Goal: Information Seeking & Learning: Learn about a topic

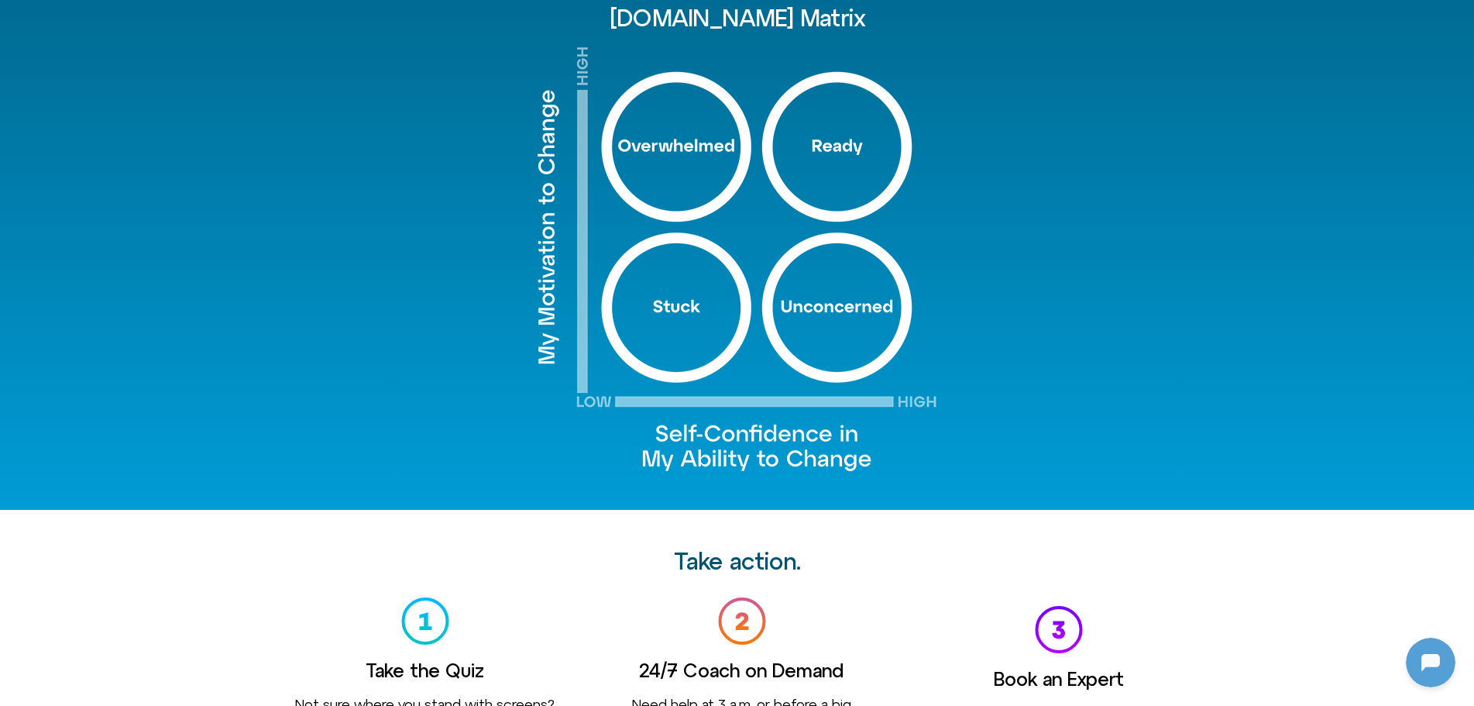
scroll to position [1162, 0]
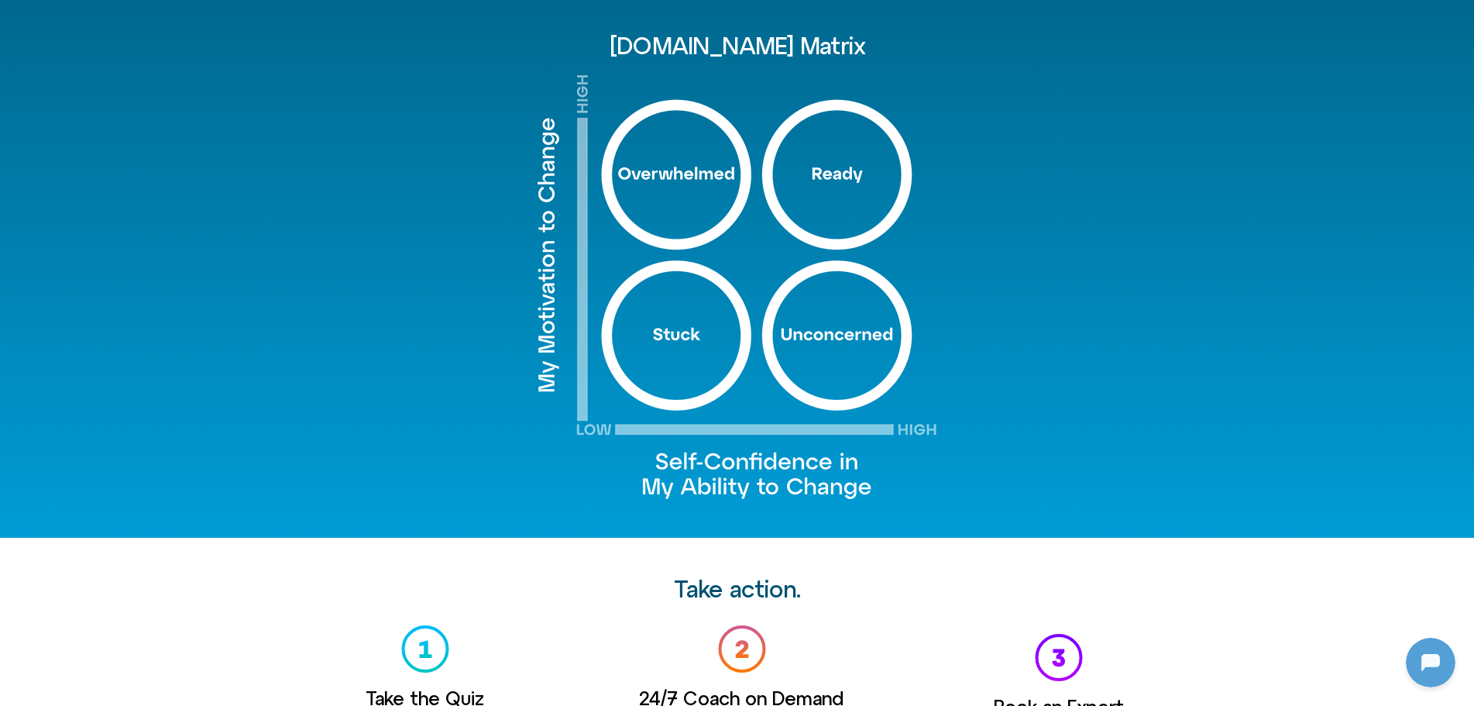
click at [829, 165] on img at bounding box center [737, 286] width 399 height 425
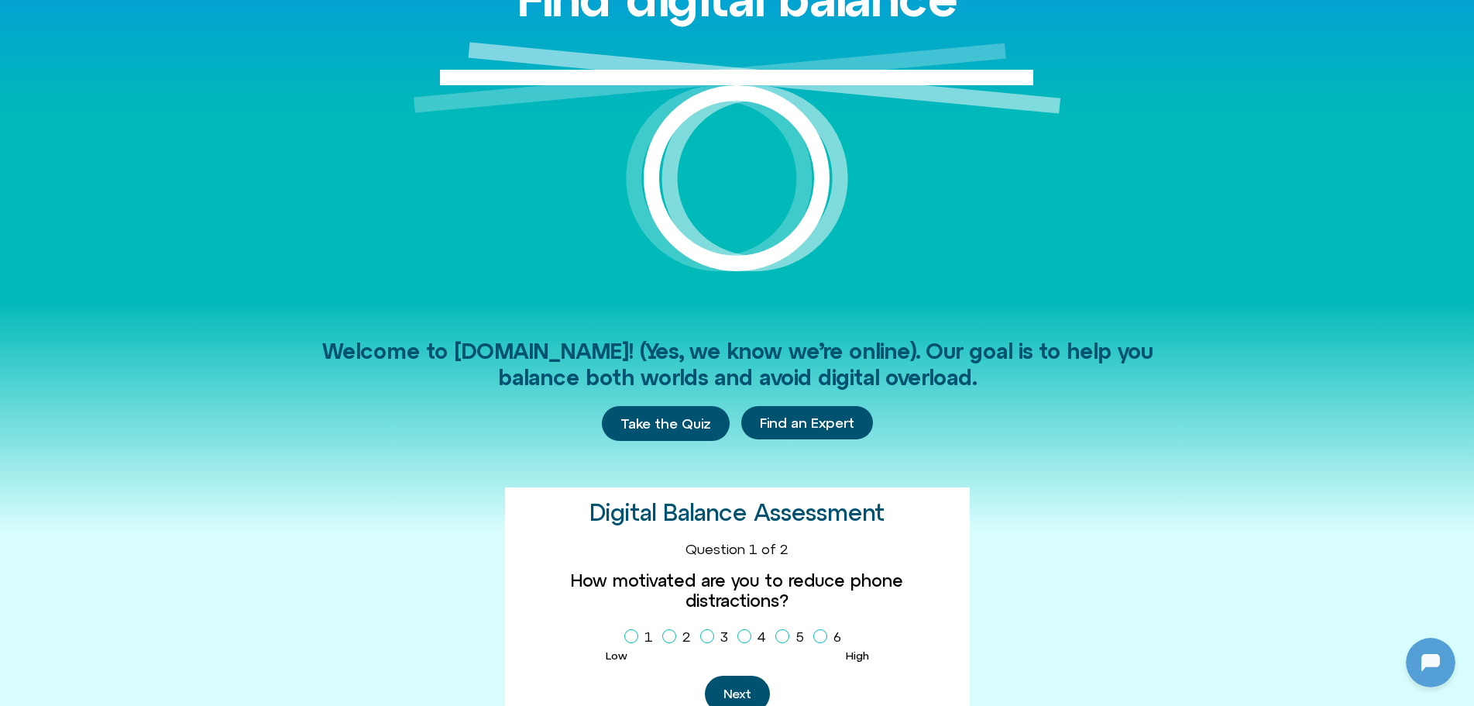
scroll to position [0, 0]
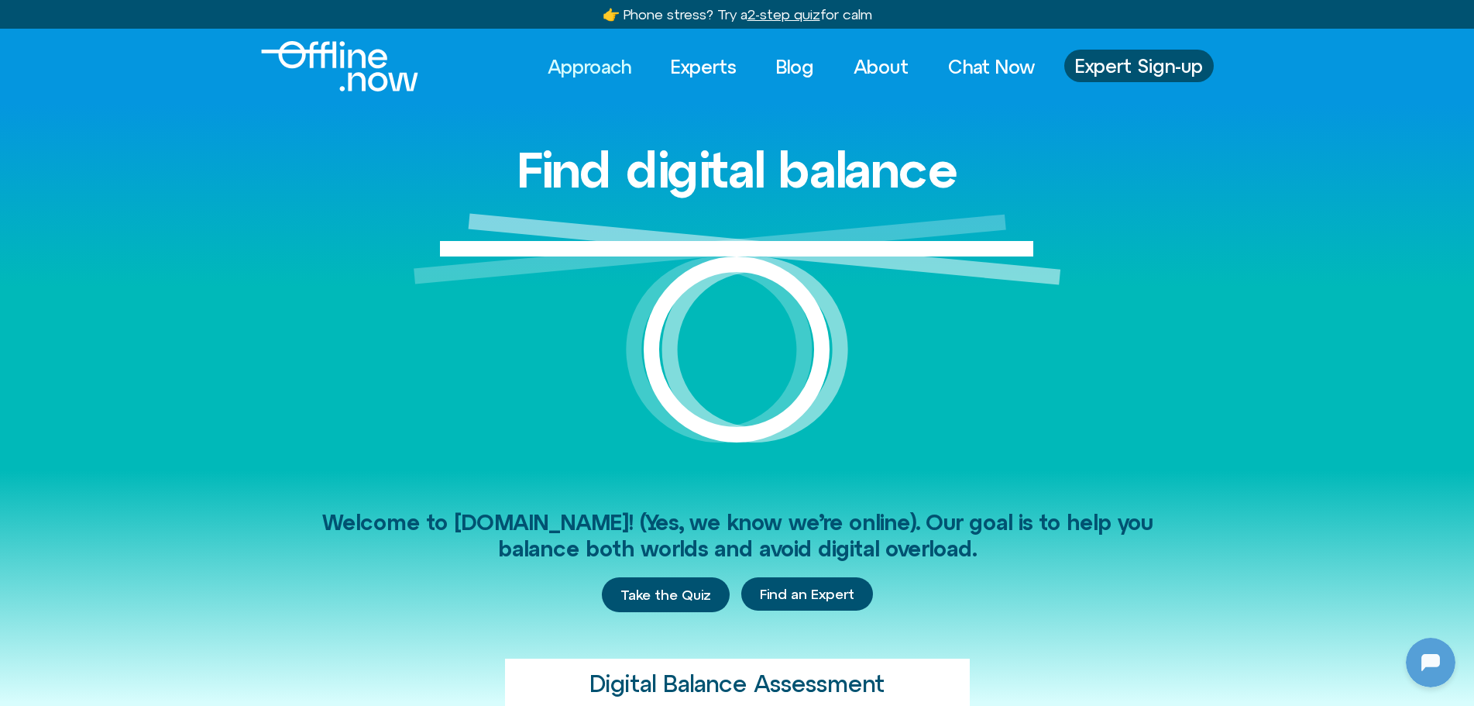
click at [575, 66] on link "Approach" at bounding box center [590, 67] width 112 height 34
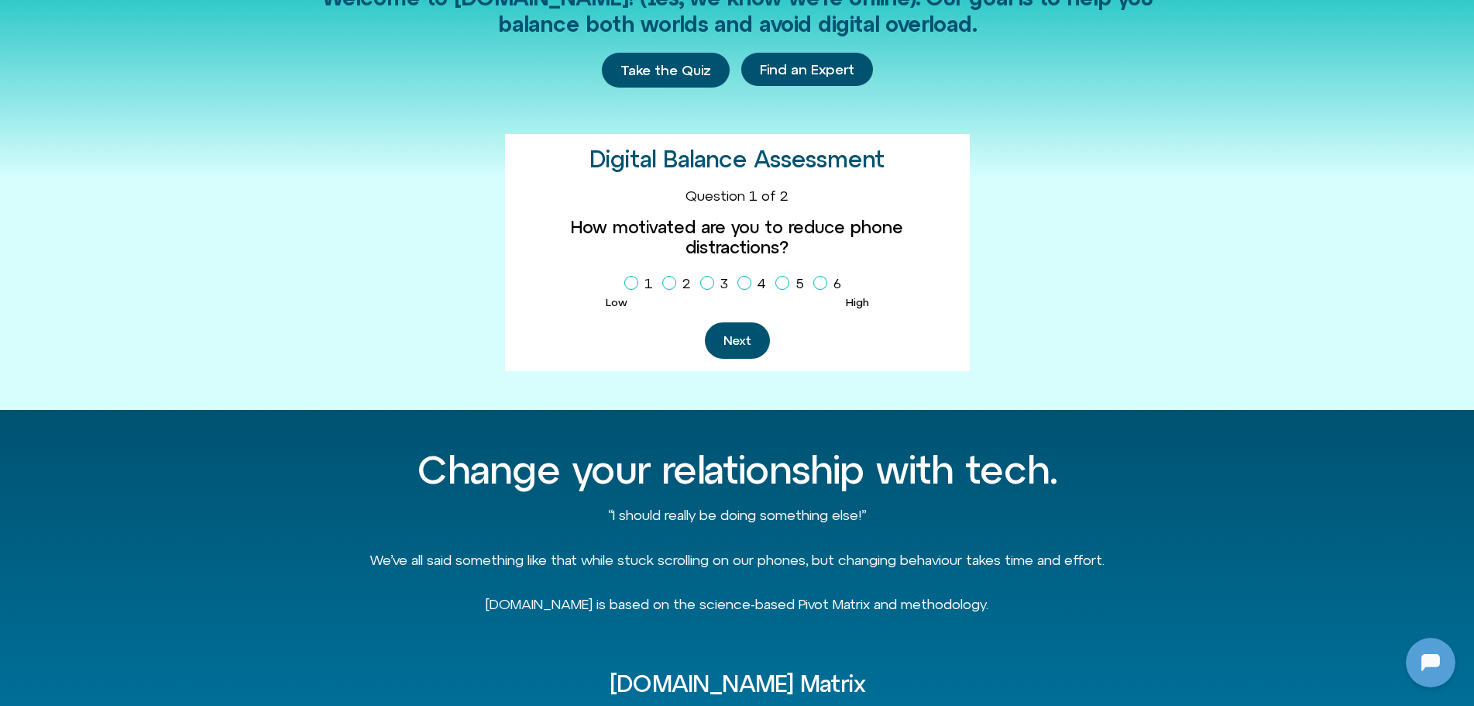
scroll to position [531, 0]
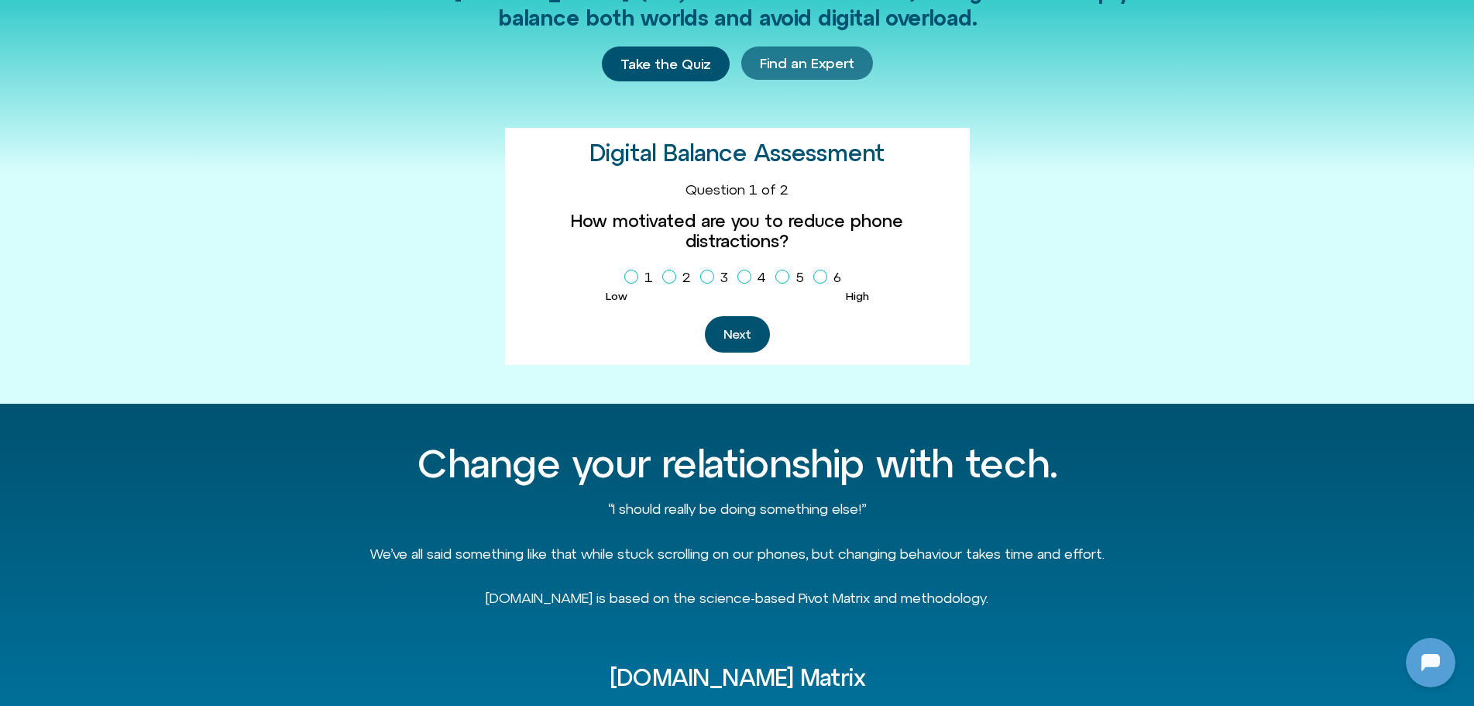
click at [806, 62] on span "Find an Expert" at bounding box center [807, 63] width 95 height 15
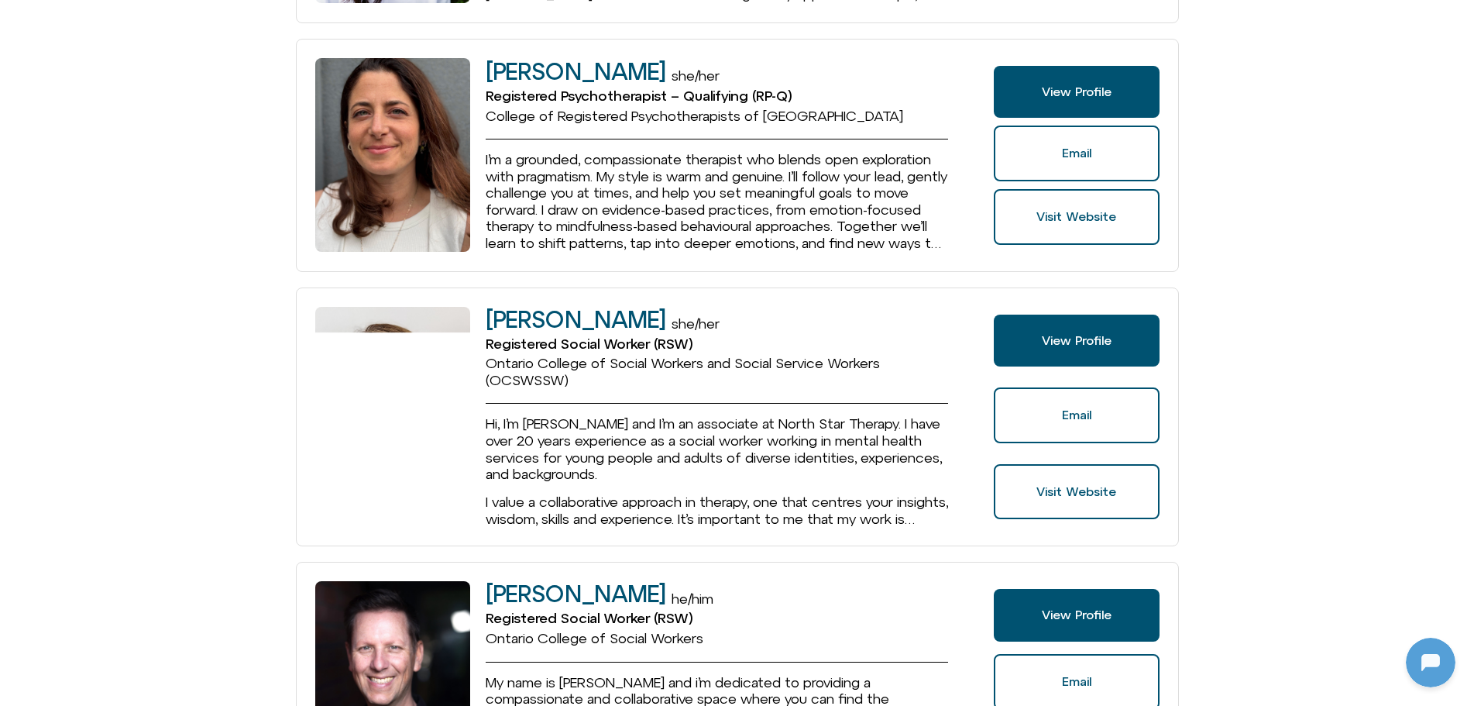
scroll to position [1239, 0]
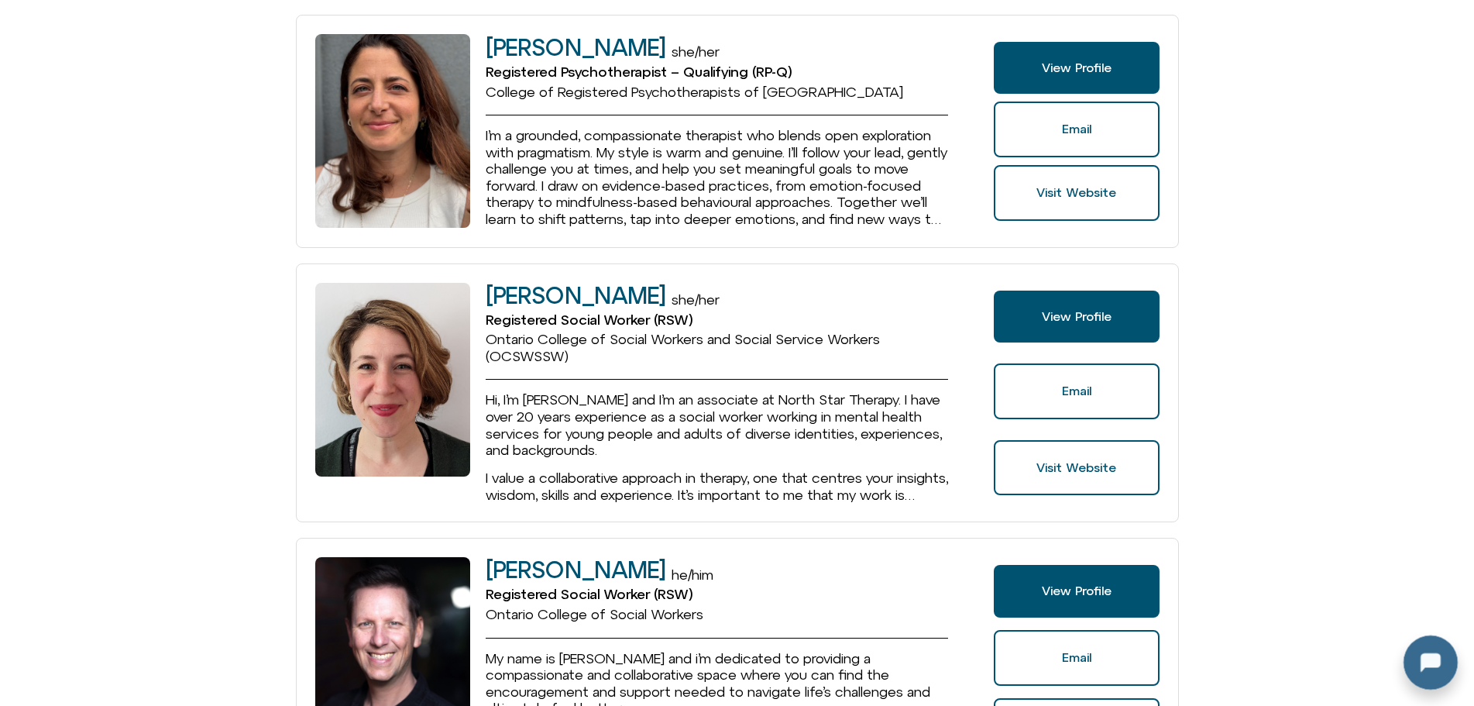
click at [1431, 665] on div at bounding box center [1428, 659] width 50 height 50
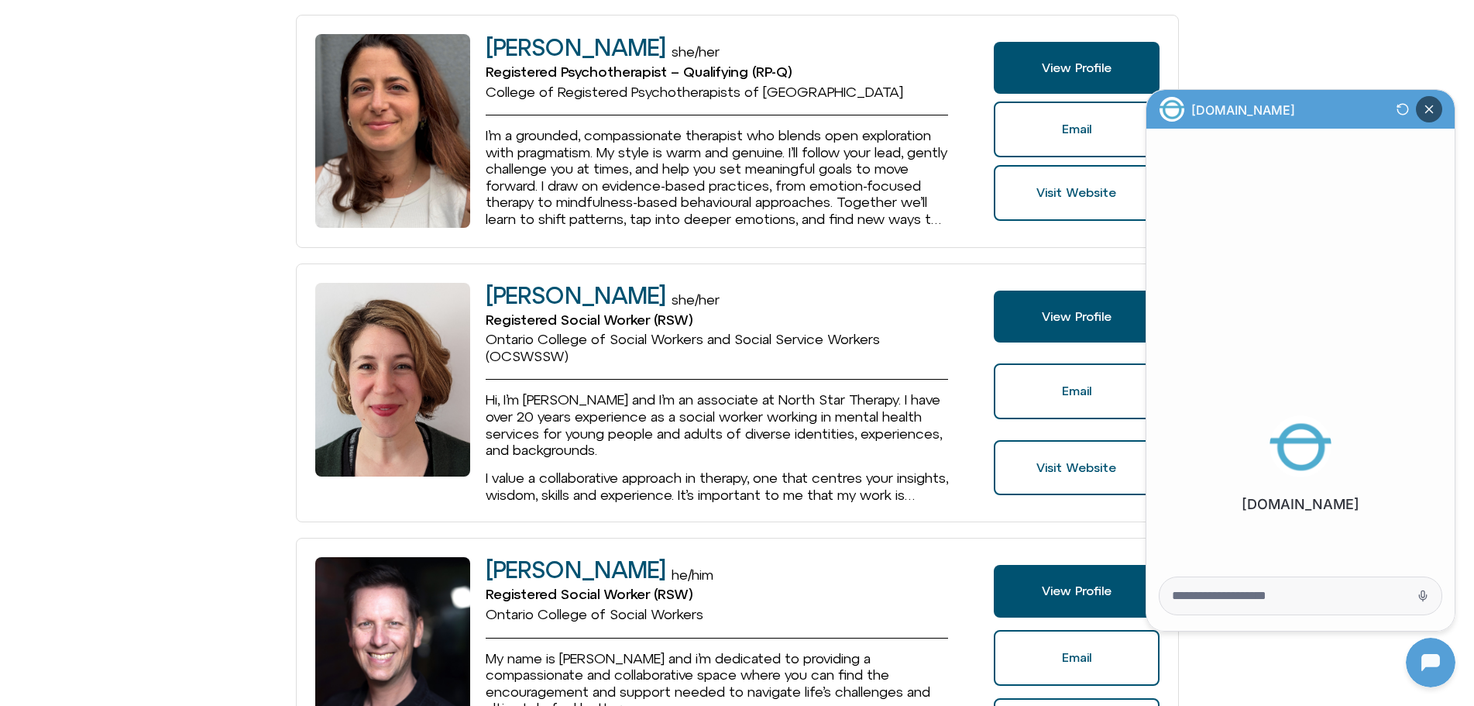
click at [1429, 111] on icon "Close Chatbot Button" at bounding box center [1429, 109] width 7 height 7
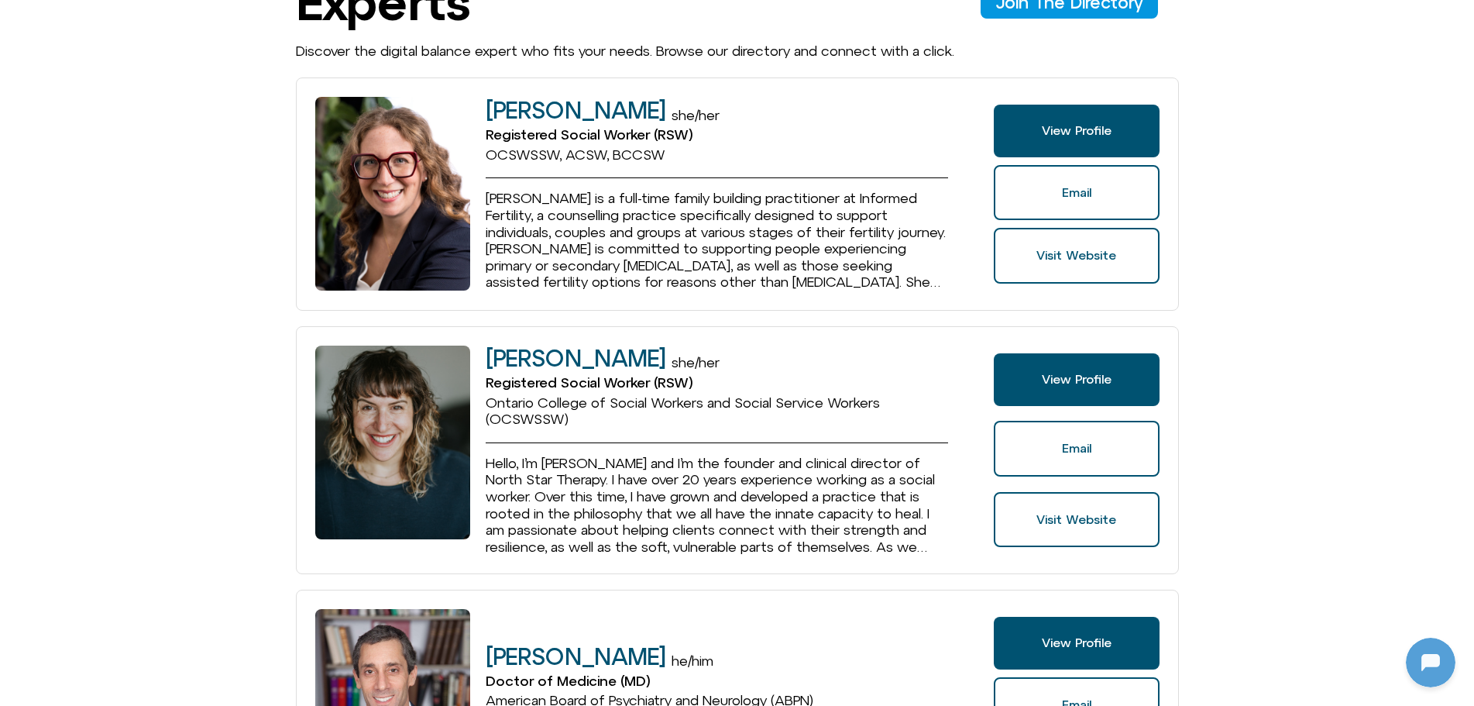
scroll to position [0, 0]
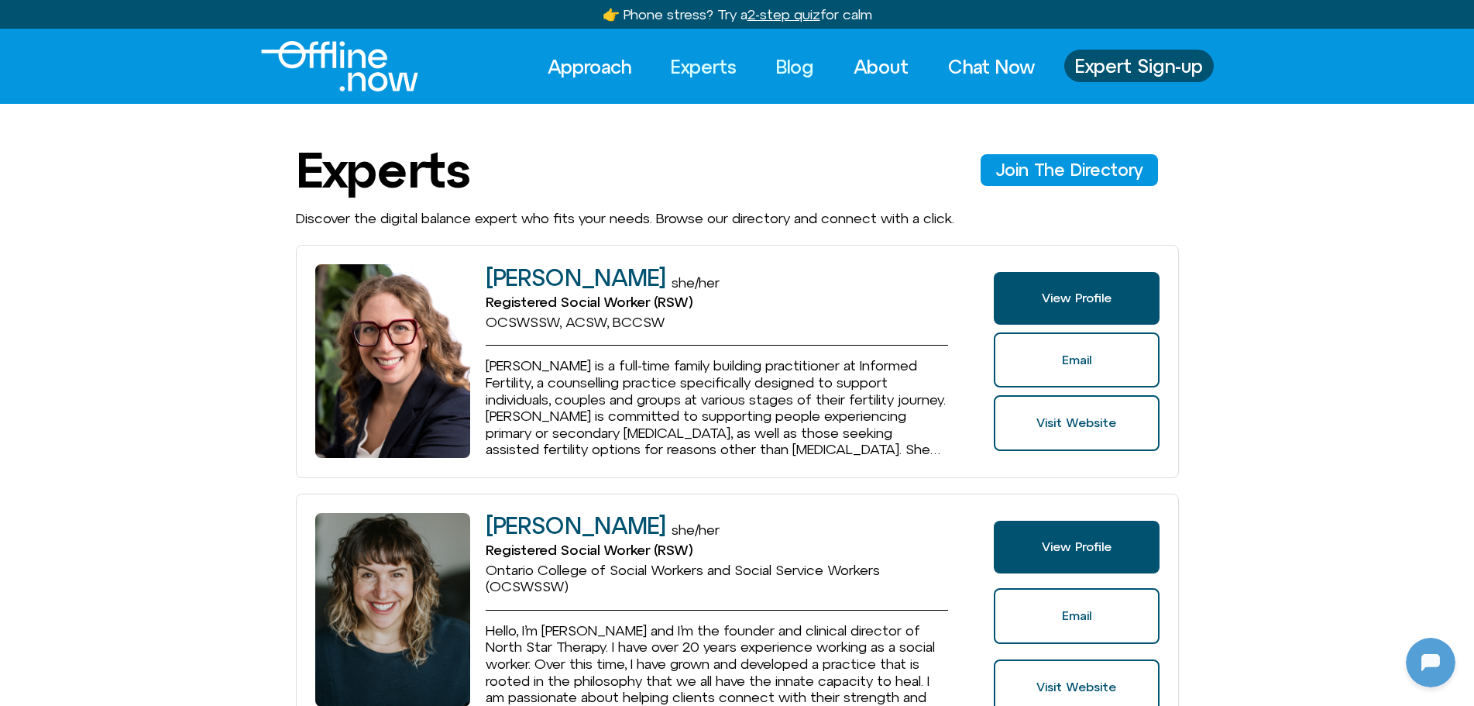
click at [795, 68] on link "Blog" at bounding box center [795, 67] width 66 height 34
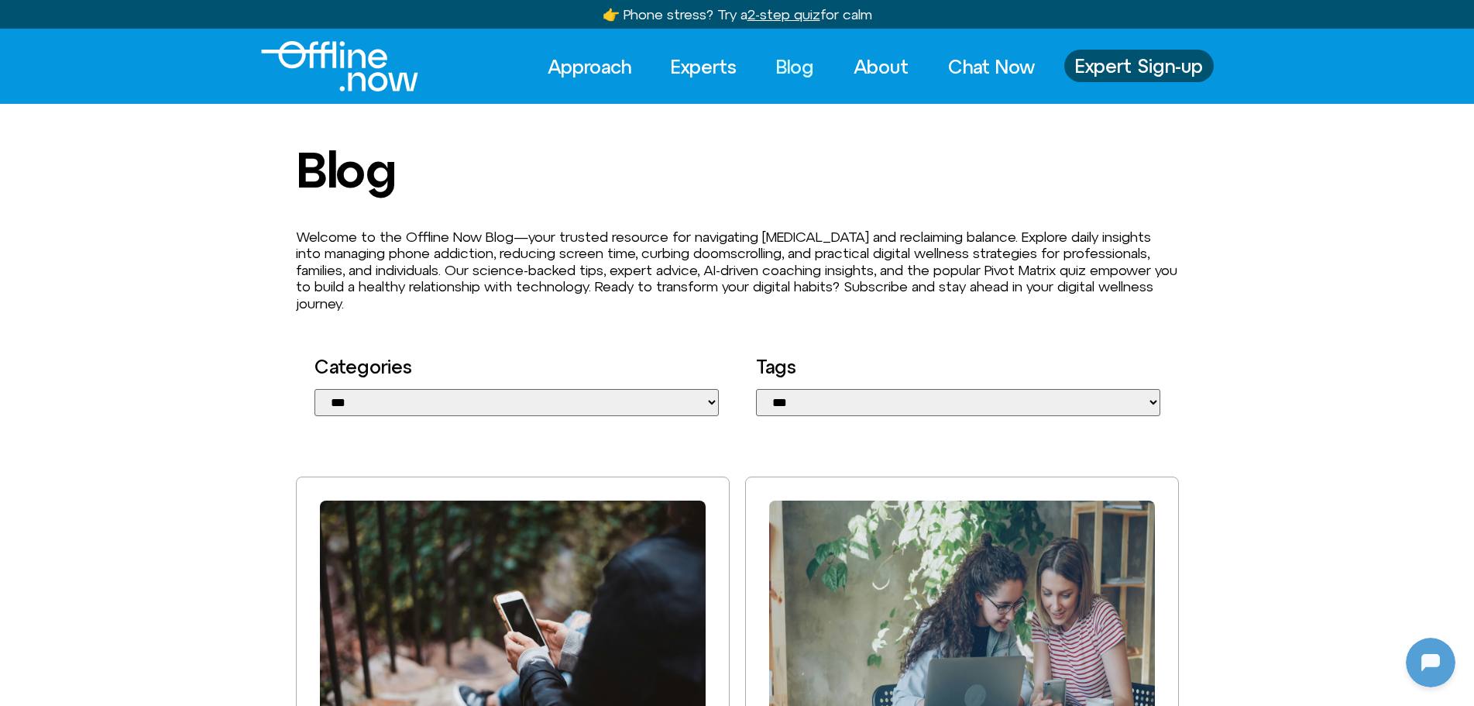
scroll to position [155, 0]
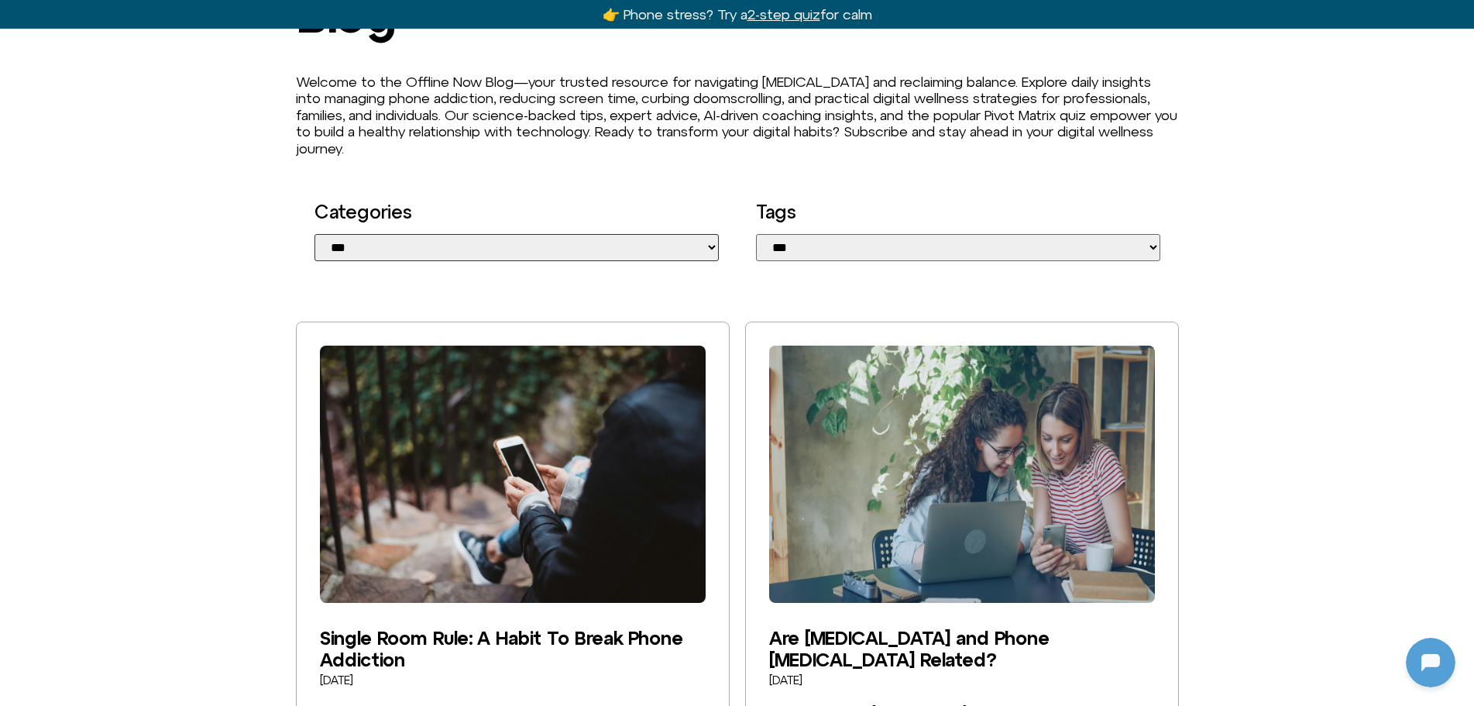
click at [629, 249] on select "**********" at bounding box center [517, 247] width 404 height 27
select select "**********"
click at [315, 234] on select "**********" at bounding box center [517, 247] width 404 height 27
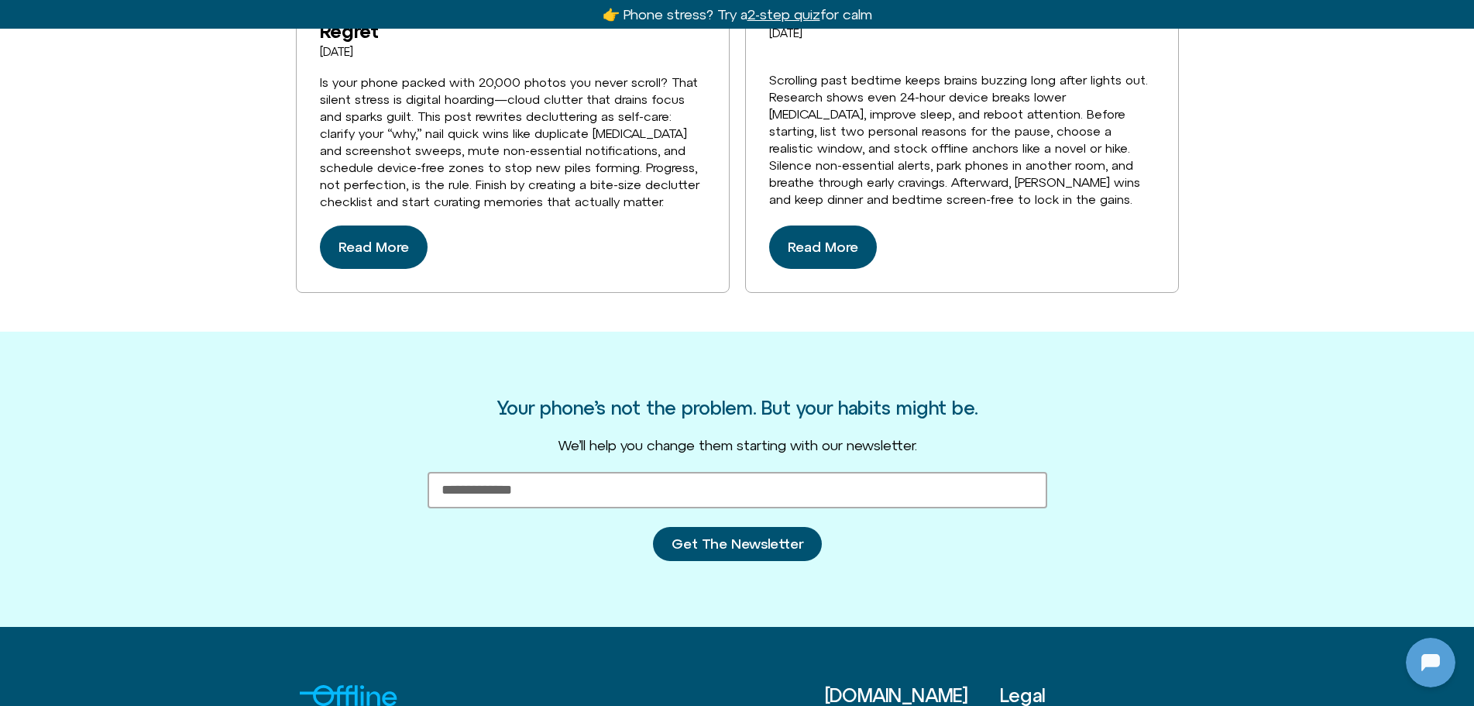
scroll to position [1085, 0]
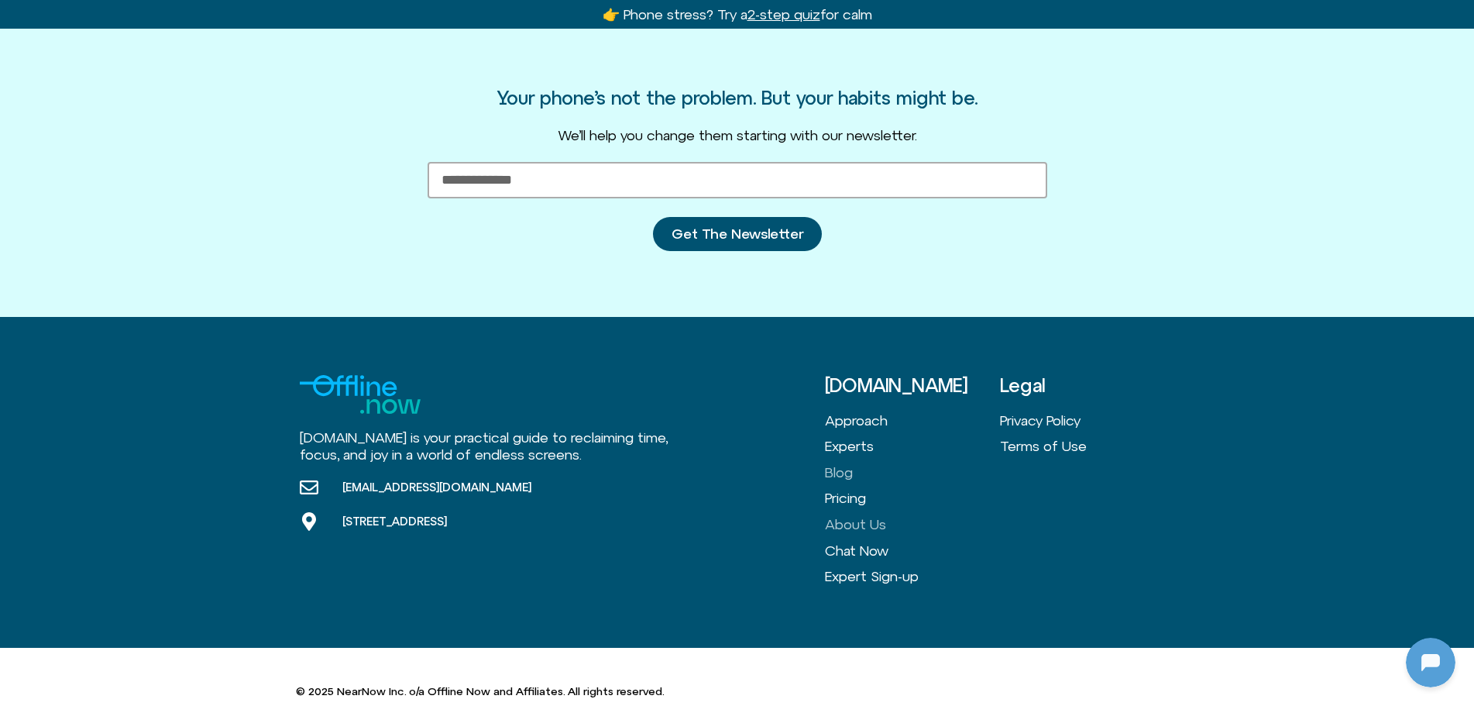
click at [862, 524] on link "About Us" at bounding box center [912, 524] width 175 height 26
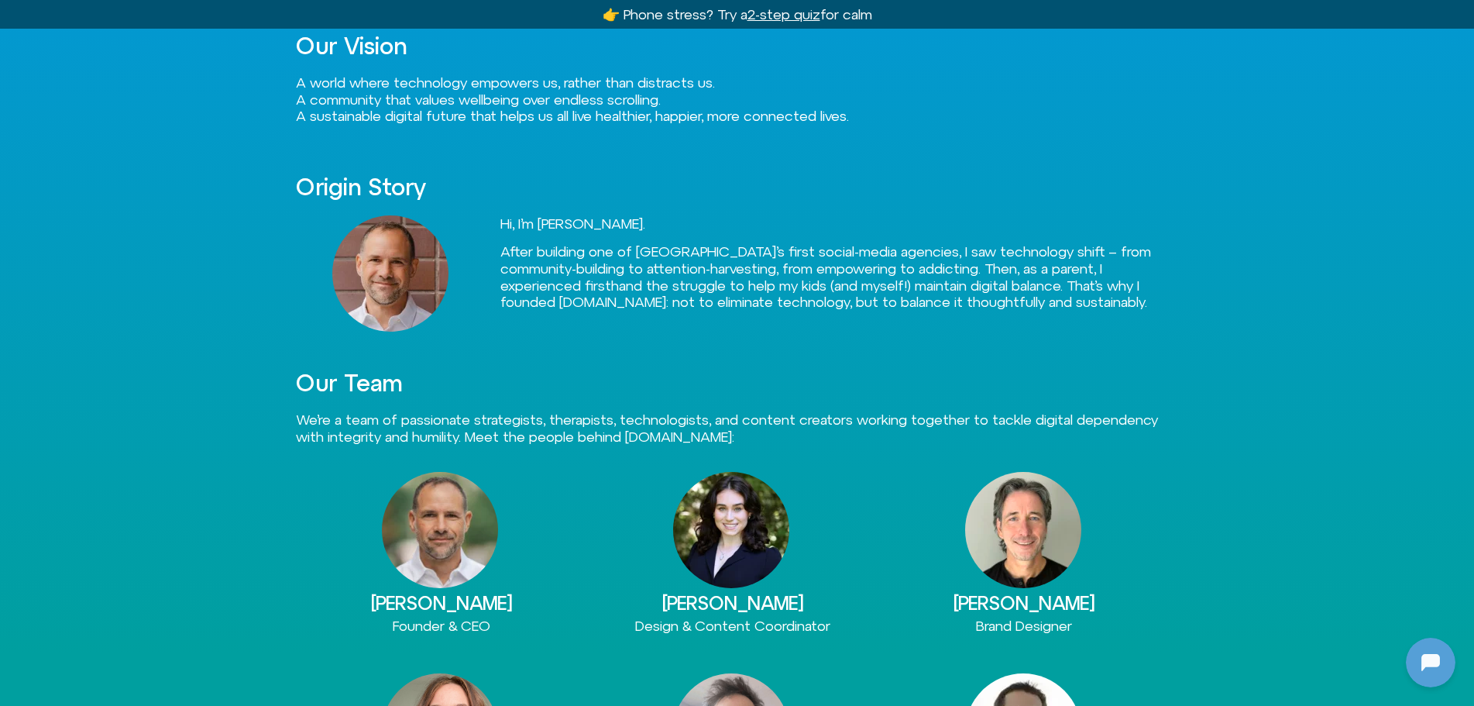
scroll to position [232, 0]
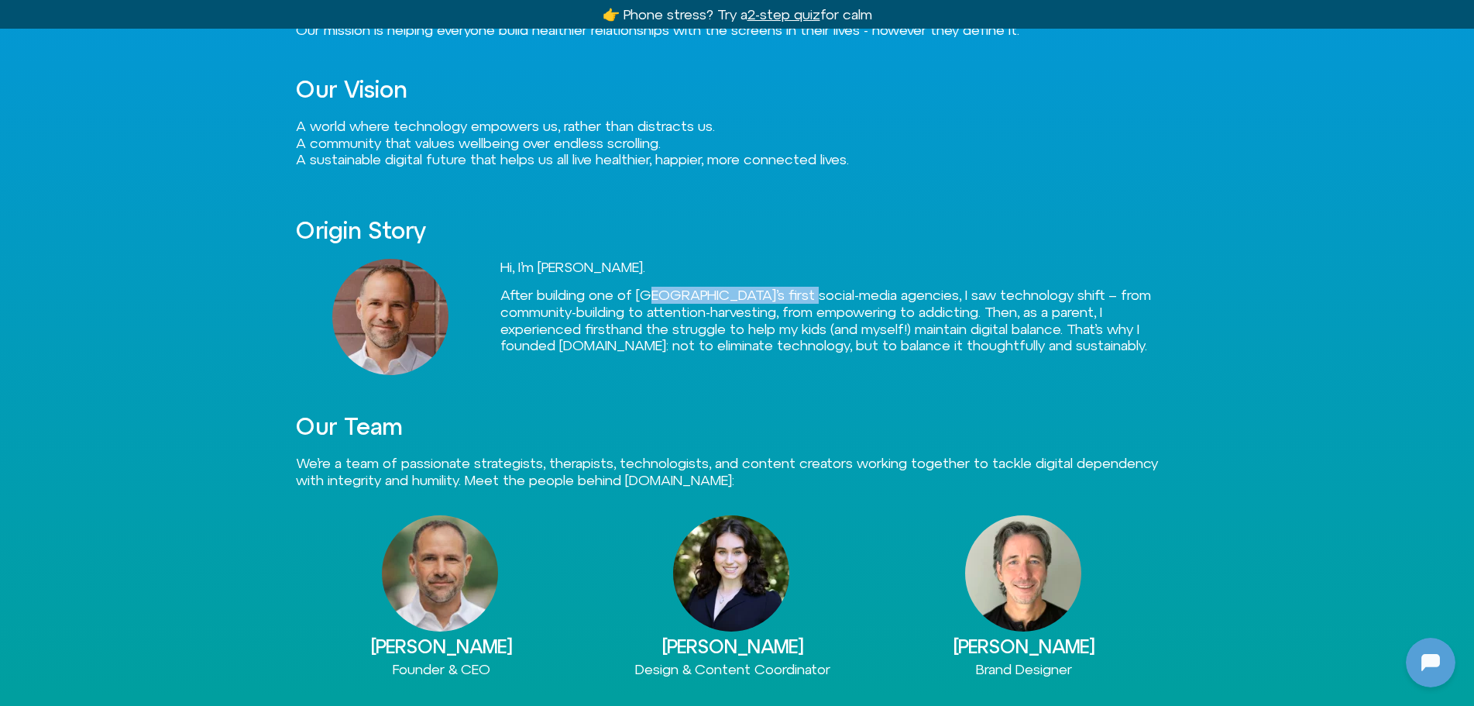
drag, startPoint x: 659, startPoint y: 292, endPoint x: 806, endPoint y: 294, distance: 146.4
click at [806, 294] on p "After building one of [GEOGRAPHIC_DATA]’s first social-media agencies, I saw te…" at bounding box center [839, 320] width 679 height 67
click at [1079, 320] on p "After building one of North America’s first social-media agencies, I saw techno…" at bounding box center [839, 320] width 679 height 67
click at [982, 331] on p "After building one of North America’s first social-media agencies, I saw techno…" at bounding box center [839, 320] width 679 height 67
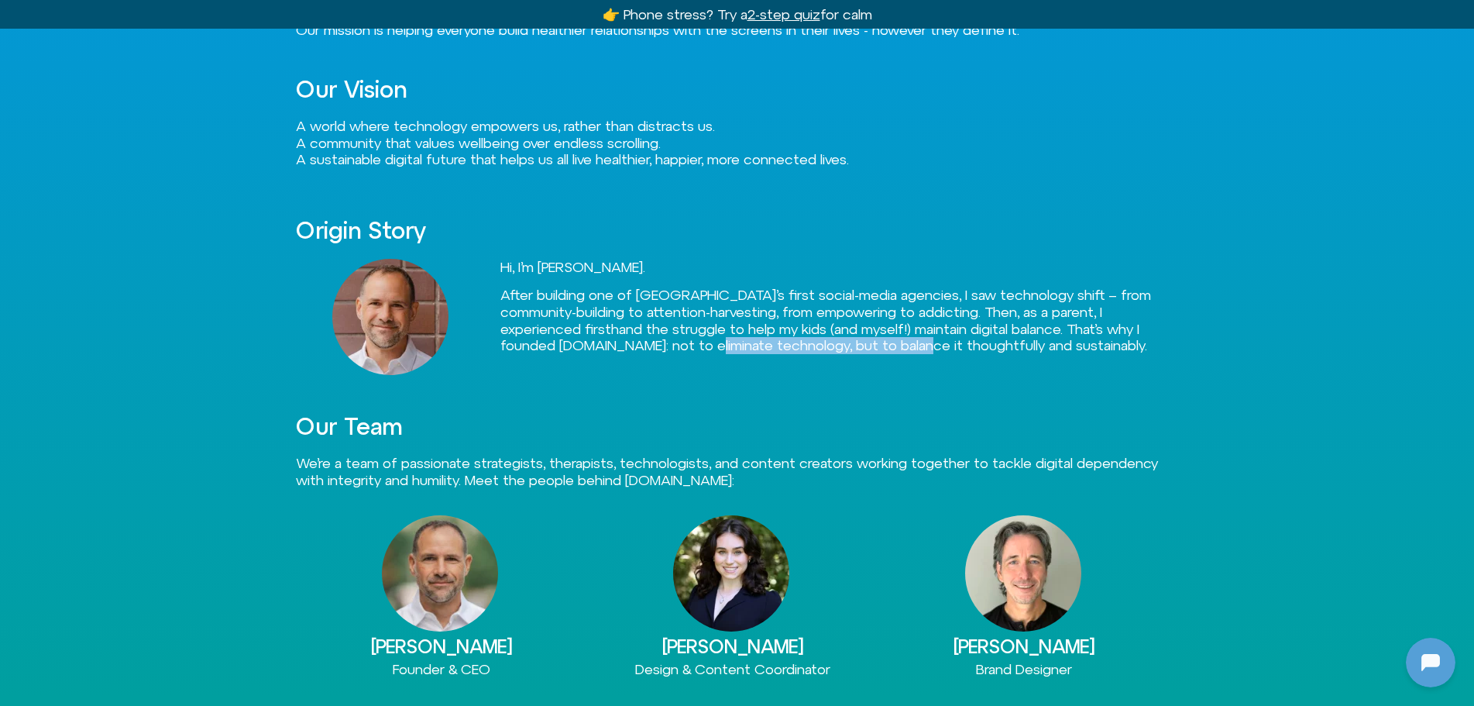
drag, startPoint x: 732, startPoint y: 339, endPoint x: 944, endPoint y: 342, distance: 211.5
click at [944, 342] on p "After building one of North America’s first social-media agencies, I saw techno…" at bounding box center [839, 320] width 679 height 67
click at [401, 302] on img at bounding box center [390, 317] width 116 height 116
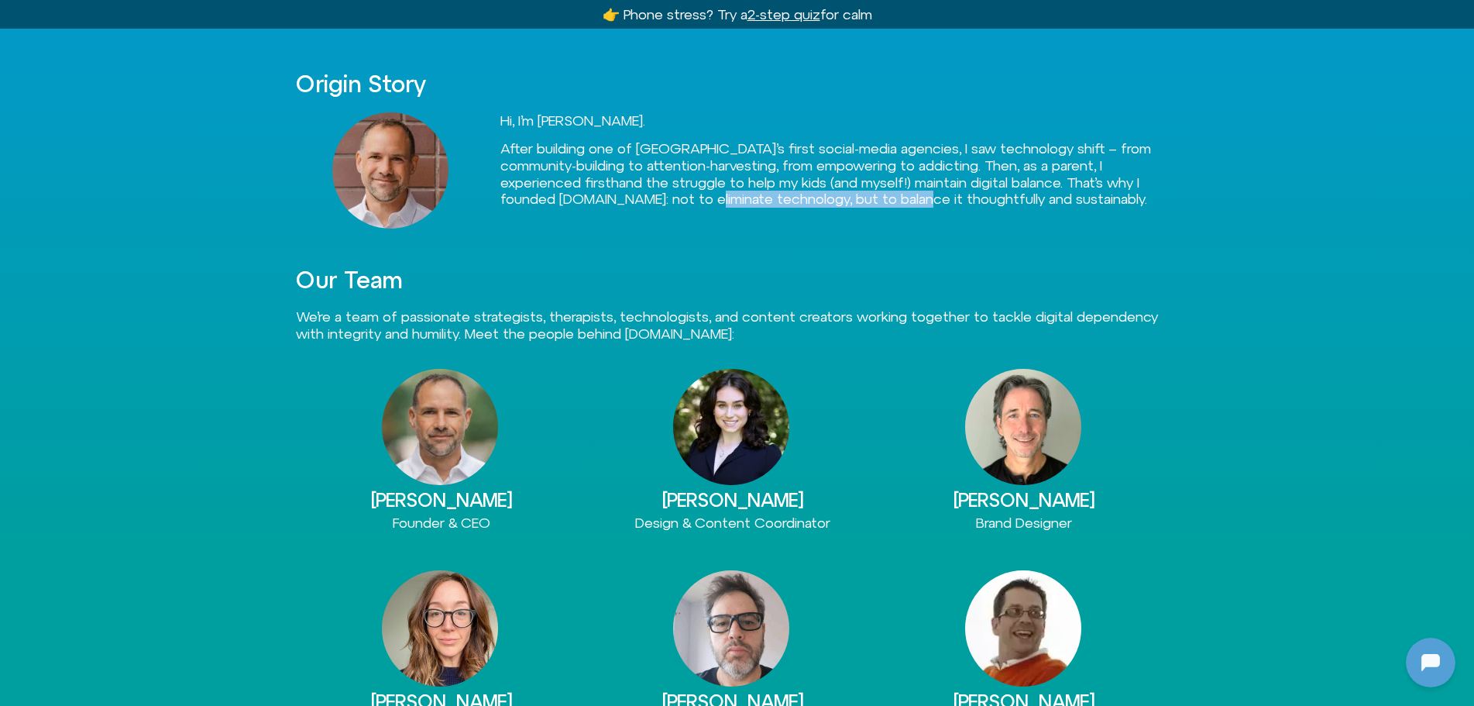
scroll to position [387, 0]
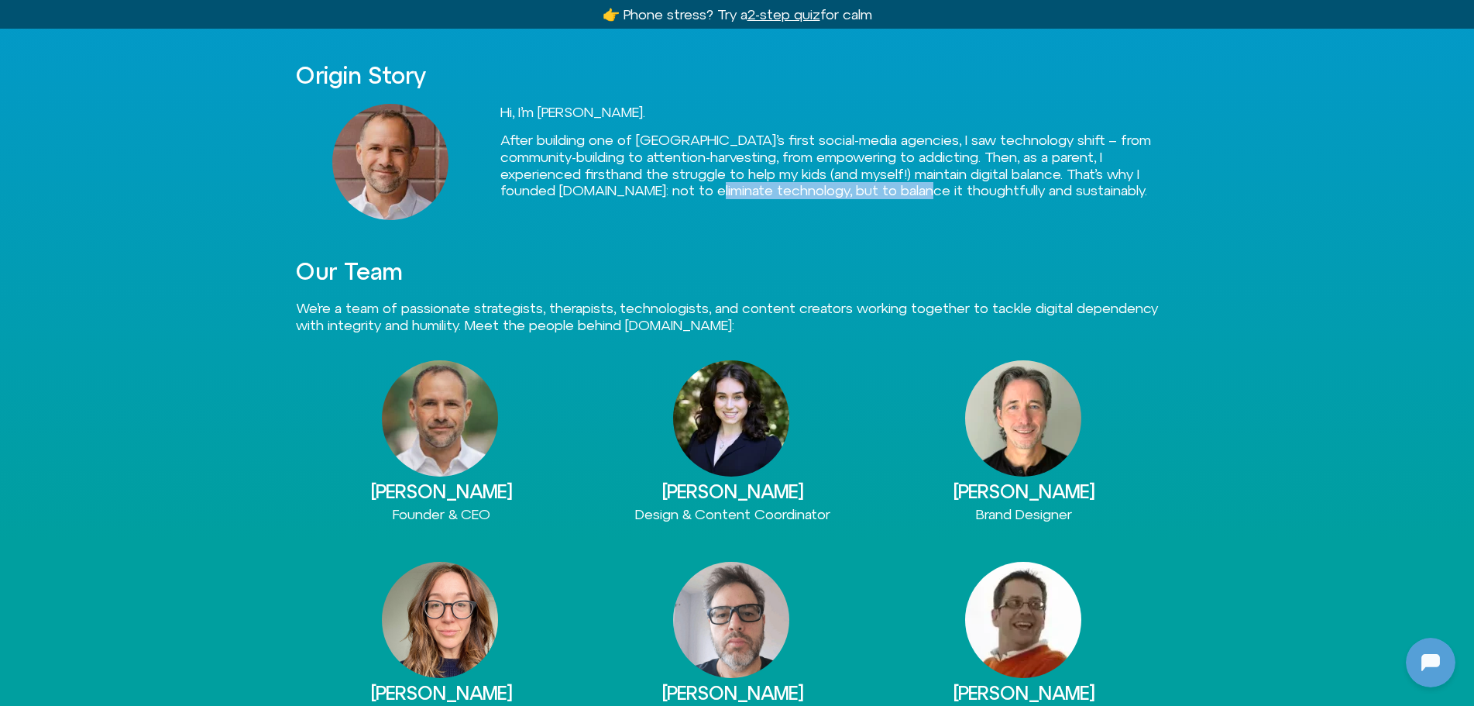
click at [438, 430] on img at bounding box center [440, 418] width 116 height 116
click at [447, 507] on span "Founder & CEO" at bounding box center [442, 514] width 98 height 16
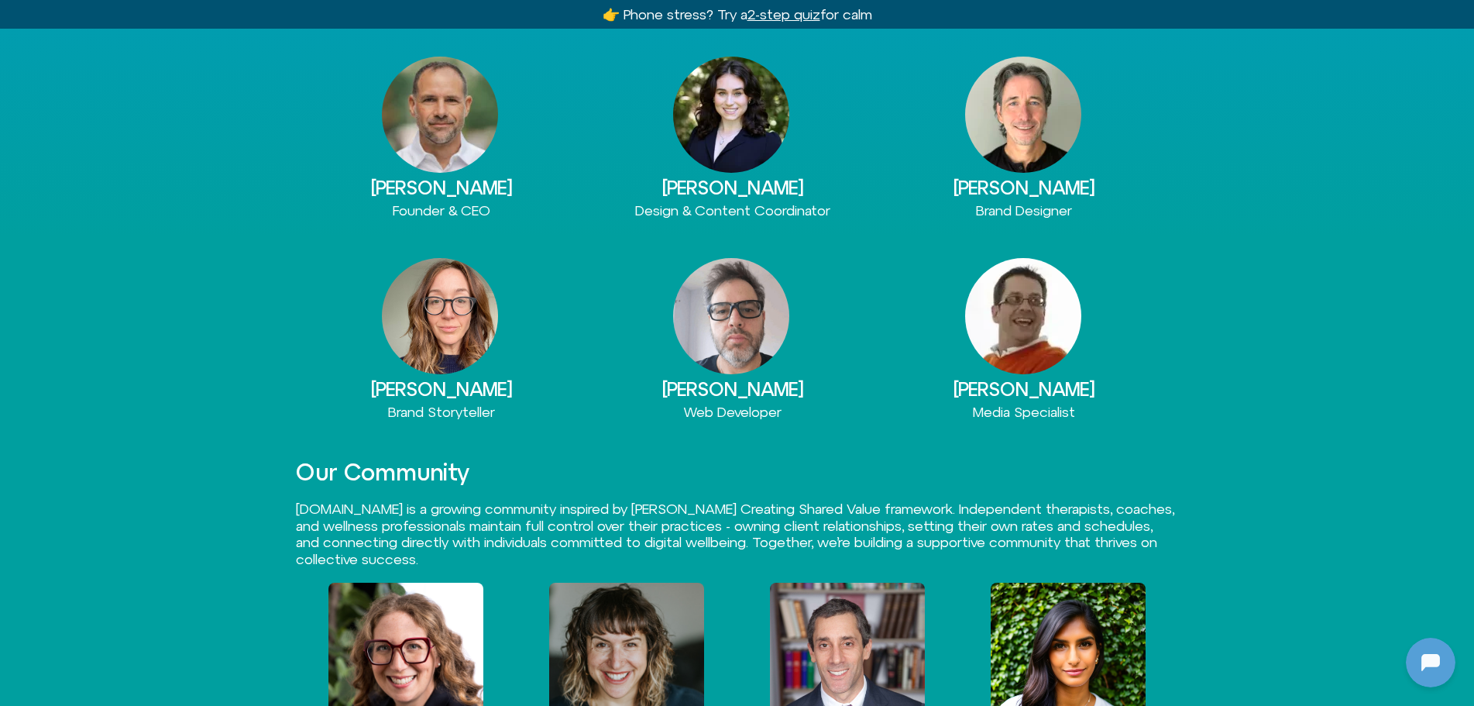
scroll to position [697, 0]
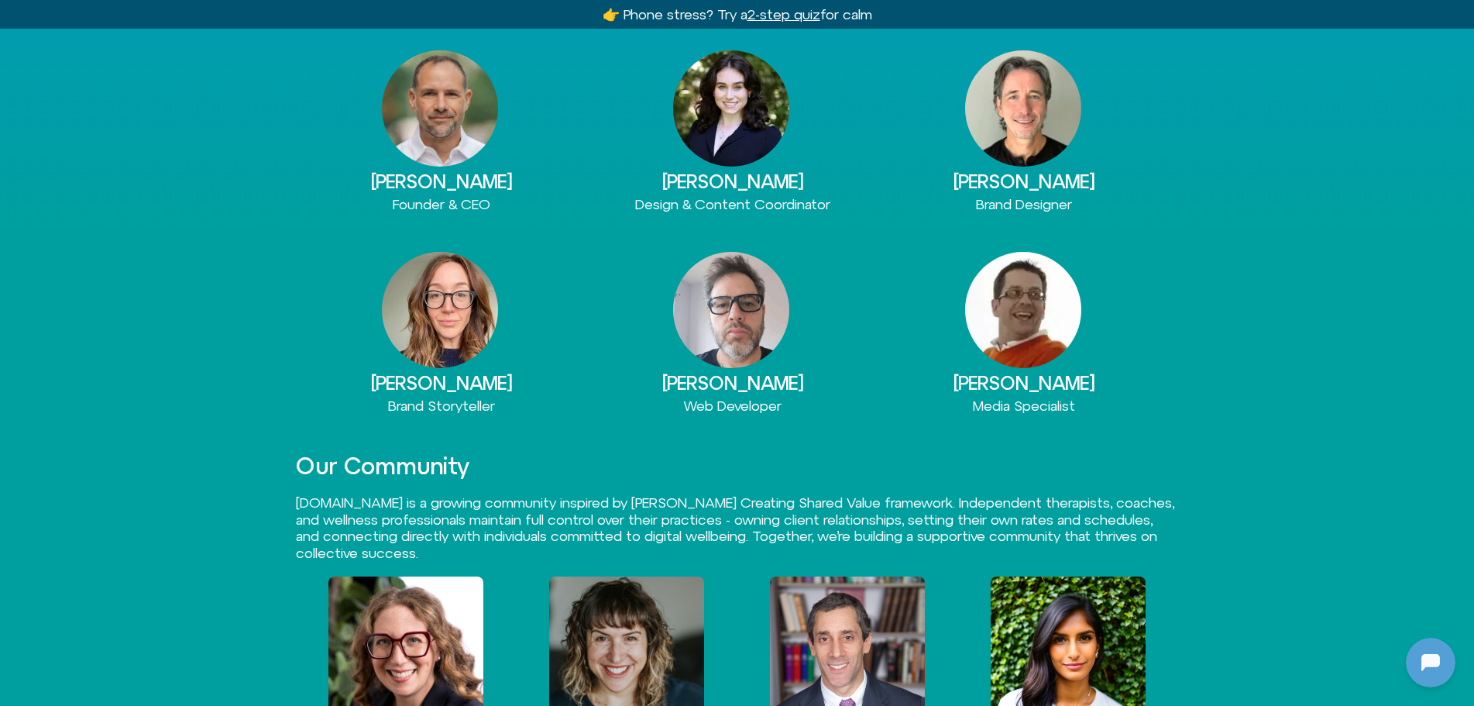
click at [1019, 112] on img at bounding box center [1023, 108] width 116 height 116
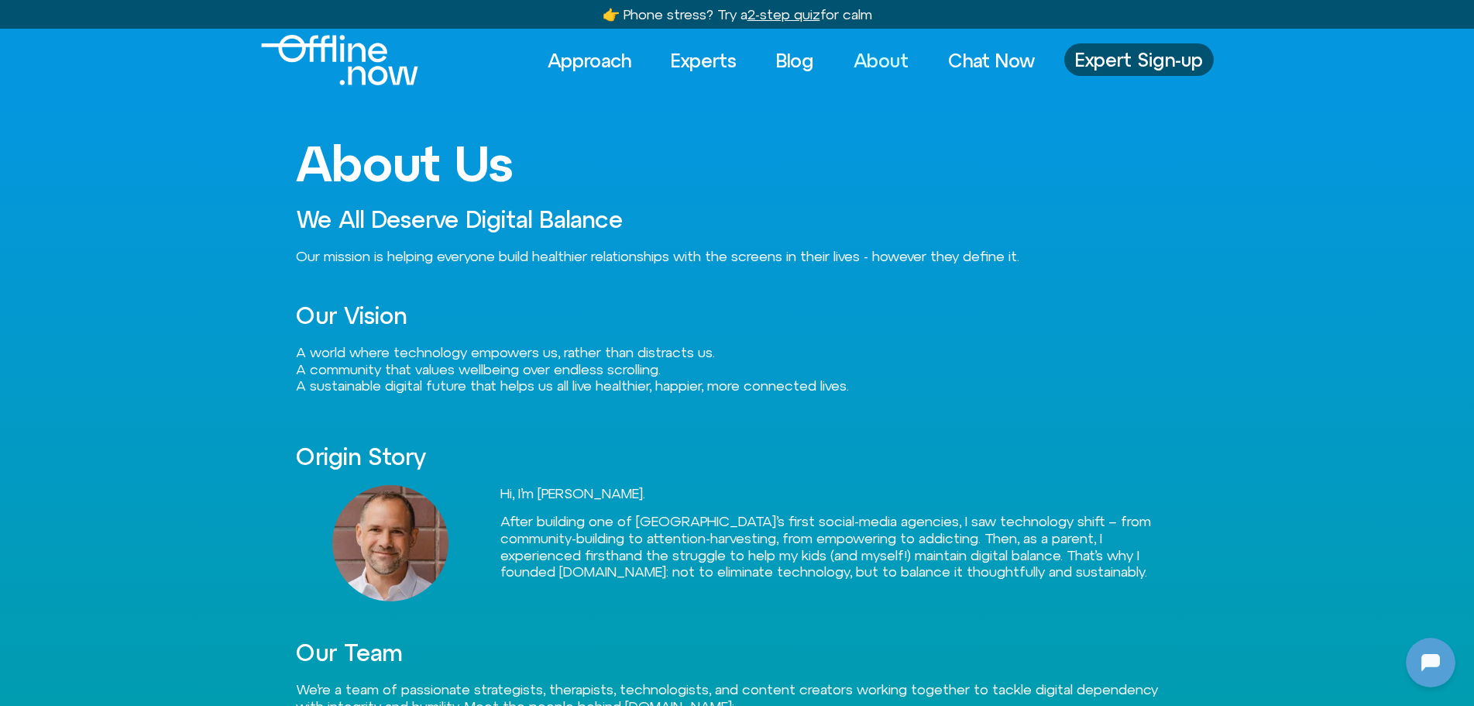
scroll to position [0, 0]
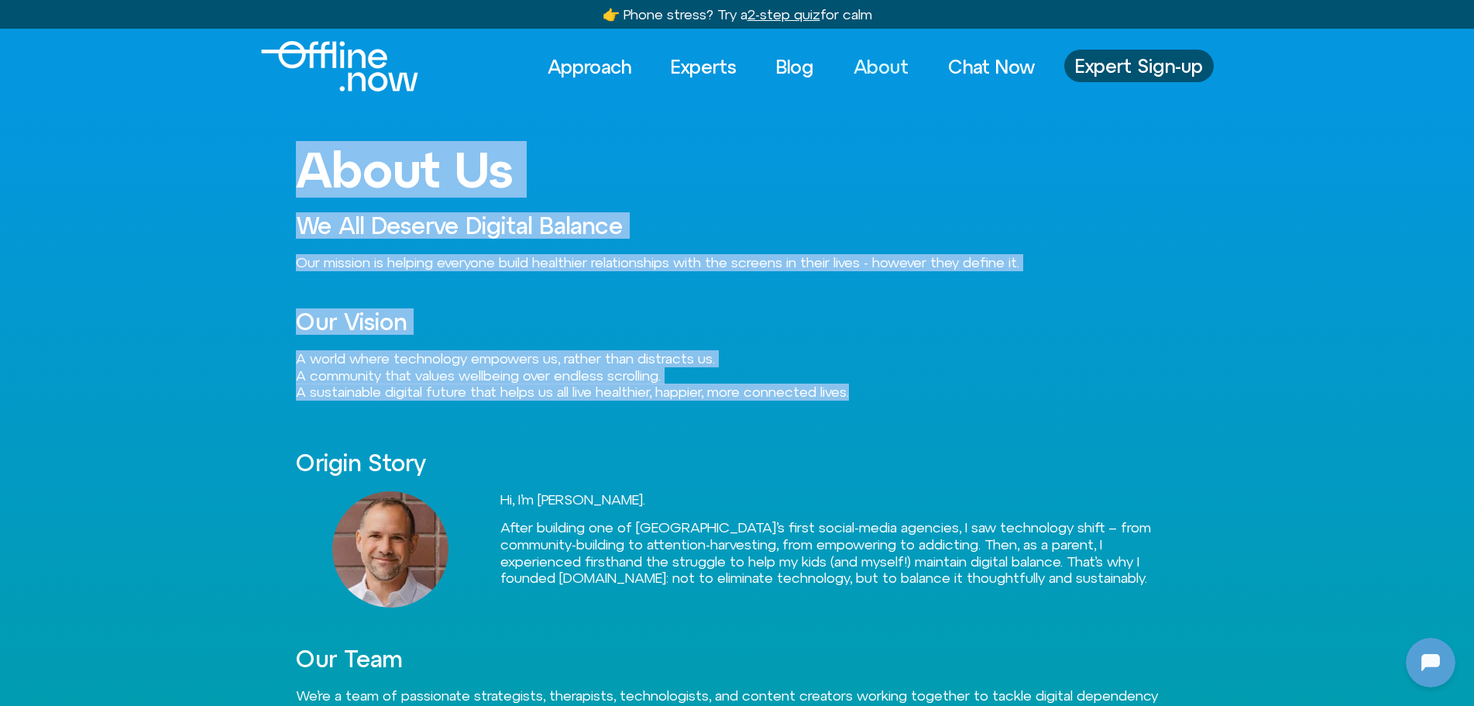
drag, startPoint x: 300, startPoint y: 171, endPoint x: 878, endPoint y: 394, distance: 619.9
click at [878, 394] on div "About Us We All Deserve Digital Balance Our mission is helping everyone build h…" at bounding box center [737, 517] width 883 height 826
click at [892, 394] on p "A world where technology empowers us, rather than distracts us. A community tha…" at bounding box center [737, 375] width 883 height 50
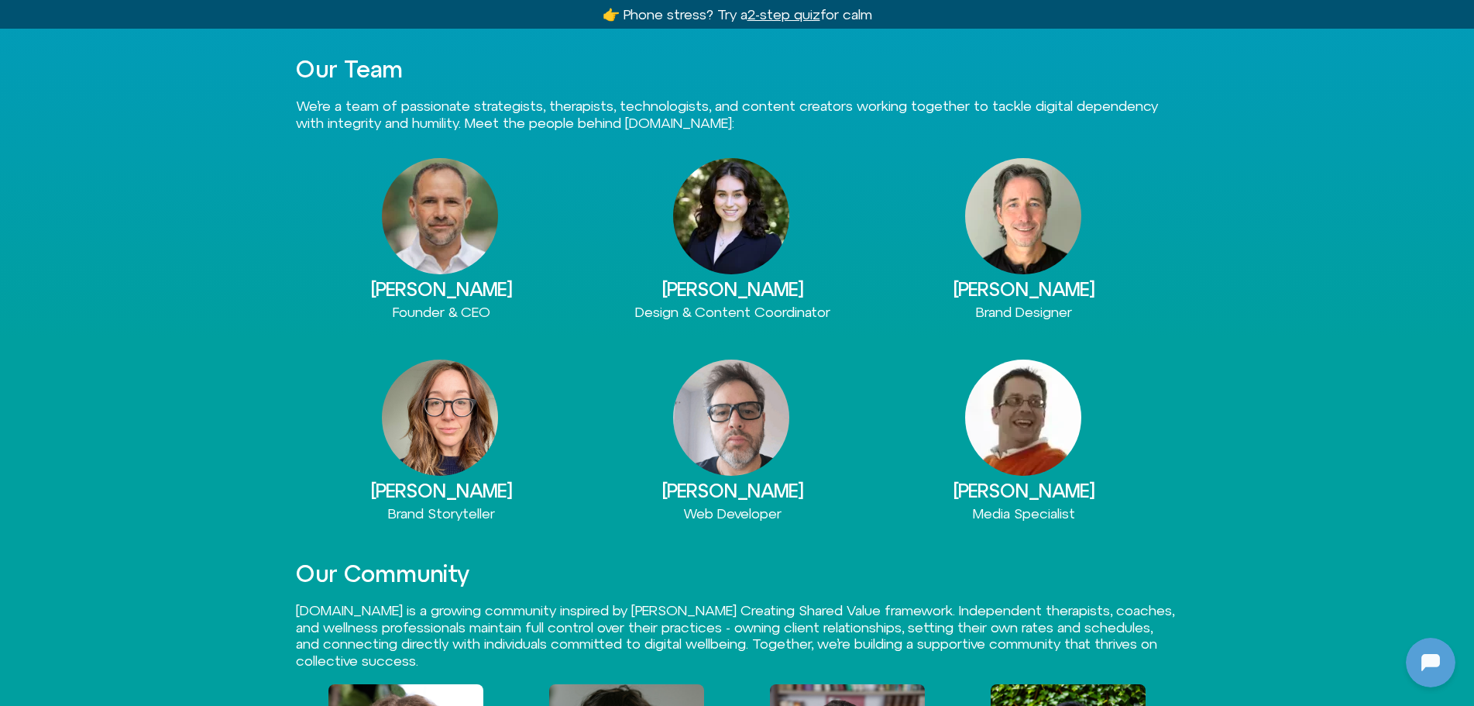
scroll to position [620, 0]
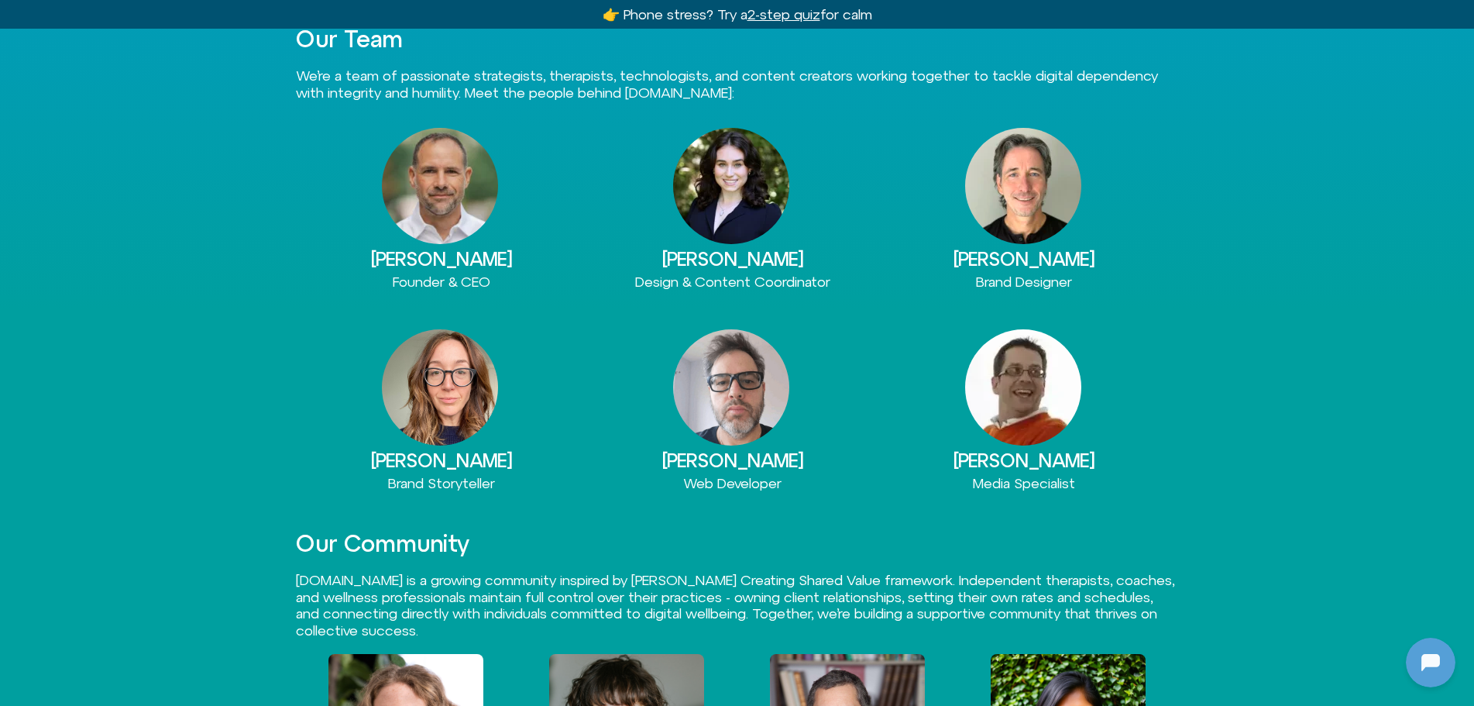
click at [758, 388] on img at bounding box center [731, 387] width 116 height 116
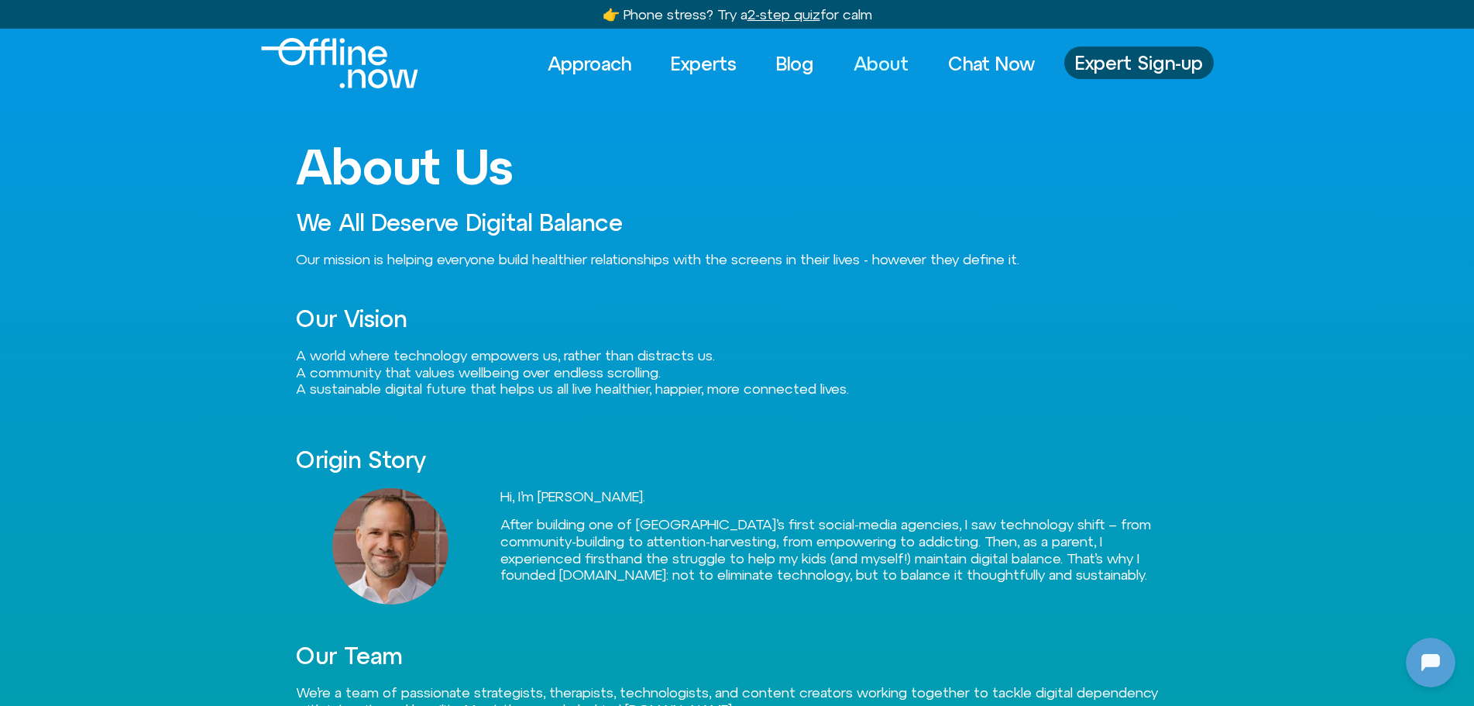
scroll to position [0, 0]
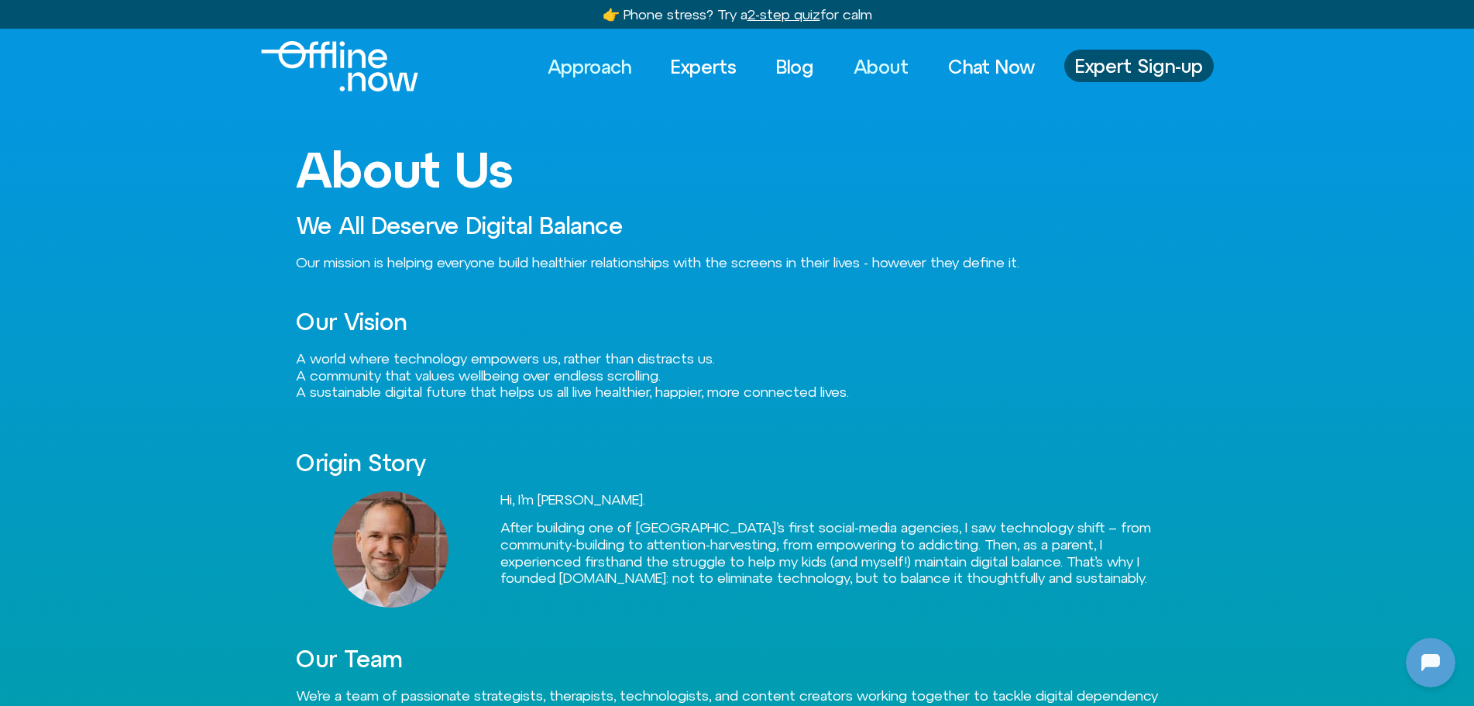
click at [588, 68] on link "Approach" at bounding box center [590, 67] width 112 height 34
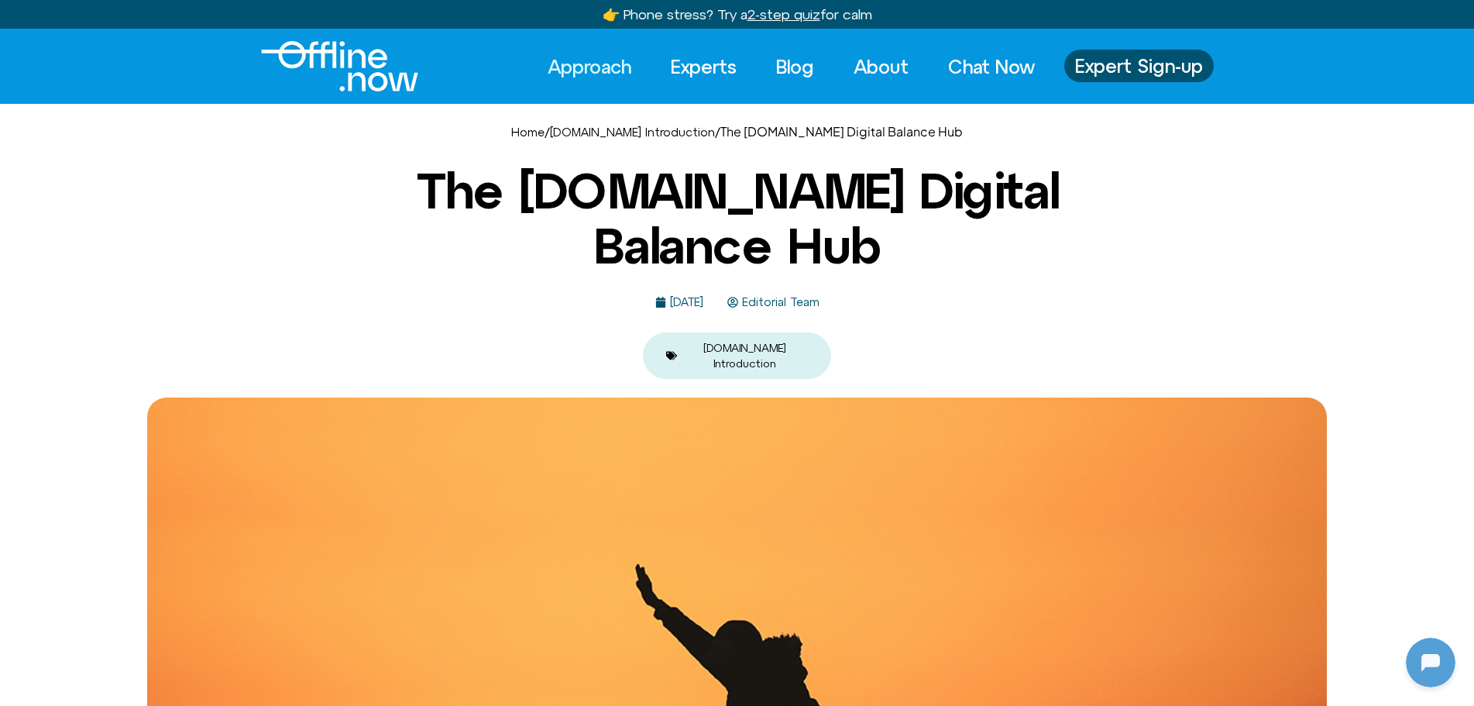
click at [789, 16] on u "2-step quiz" at bounding box center [784, 14] width 73 height 16
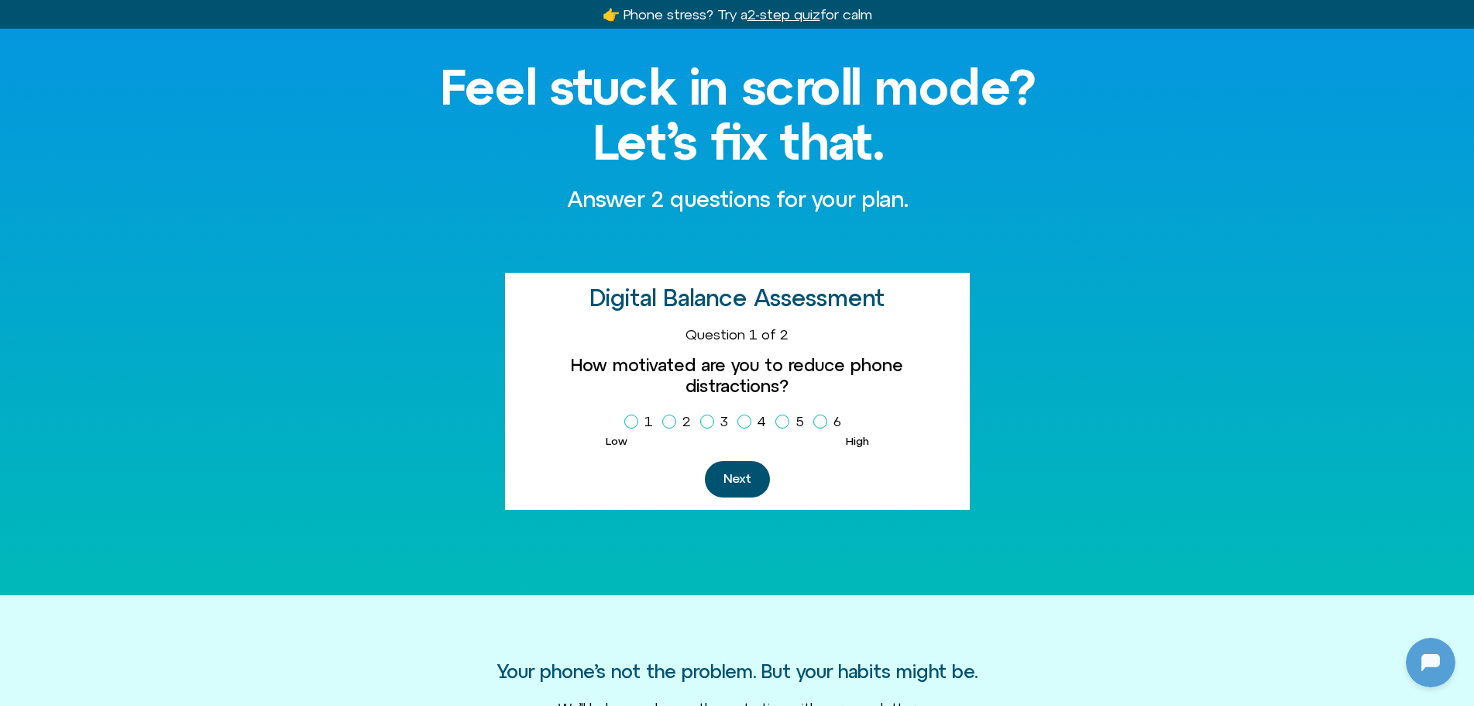
scroll to position [155, 0]
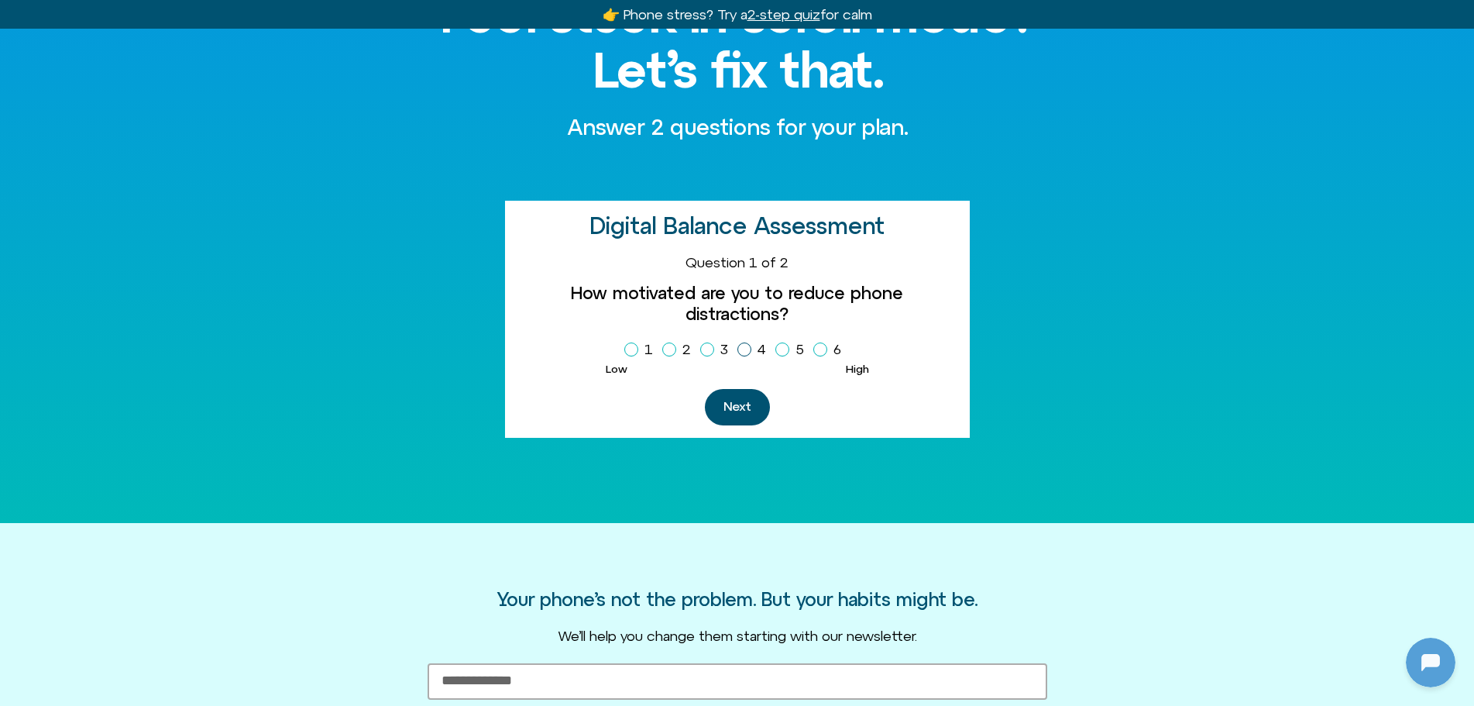
click at [742, 346] on icon "Homepage Sign Up" at bounding box center [744, 350] width 9 height 8
click at [740, 389] on button "Next" at bounding box center [737, 407] width 65 height 36
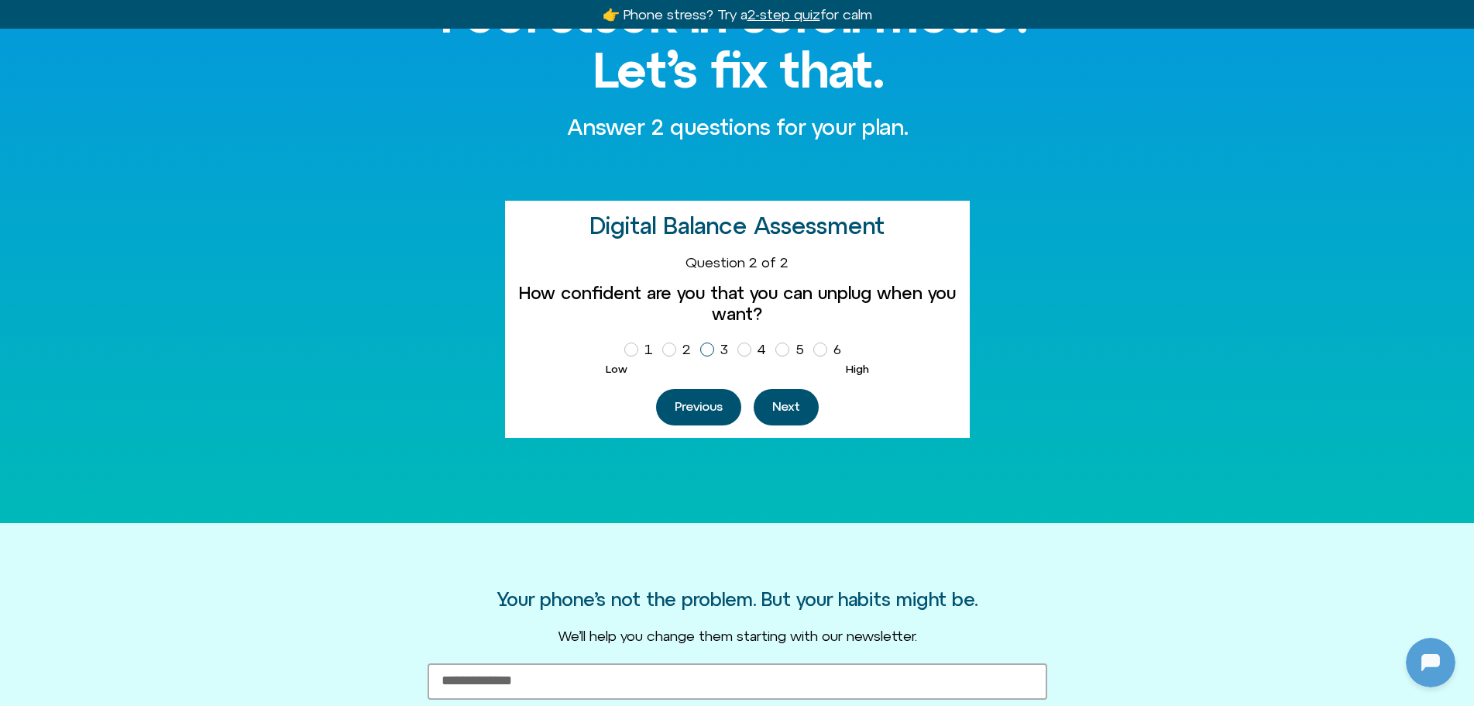
click at [709, 349] on icon "Homepage Sign Up" at bounding box center [707, 350] width 9 height 8
click at [671, 347] on icon "Homepage Sign Up" at bounding box center [669, 350] width 9 height 8
click at [791, 413] on button "Next" at bounding box center [786, 407] width 65 height 36
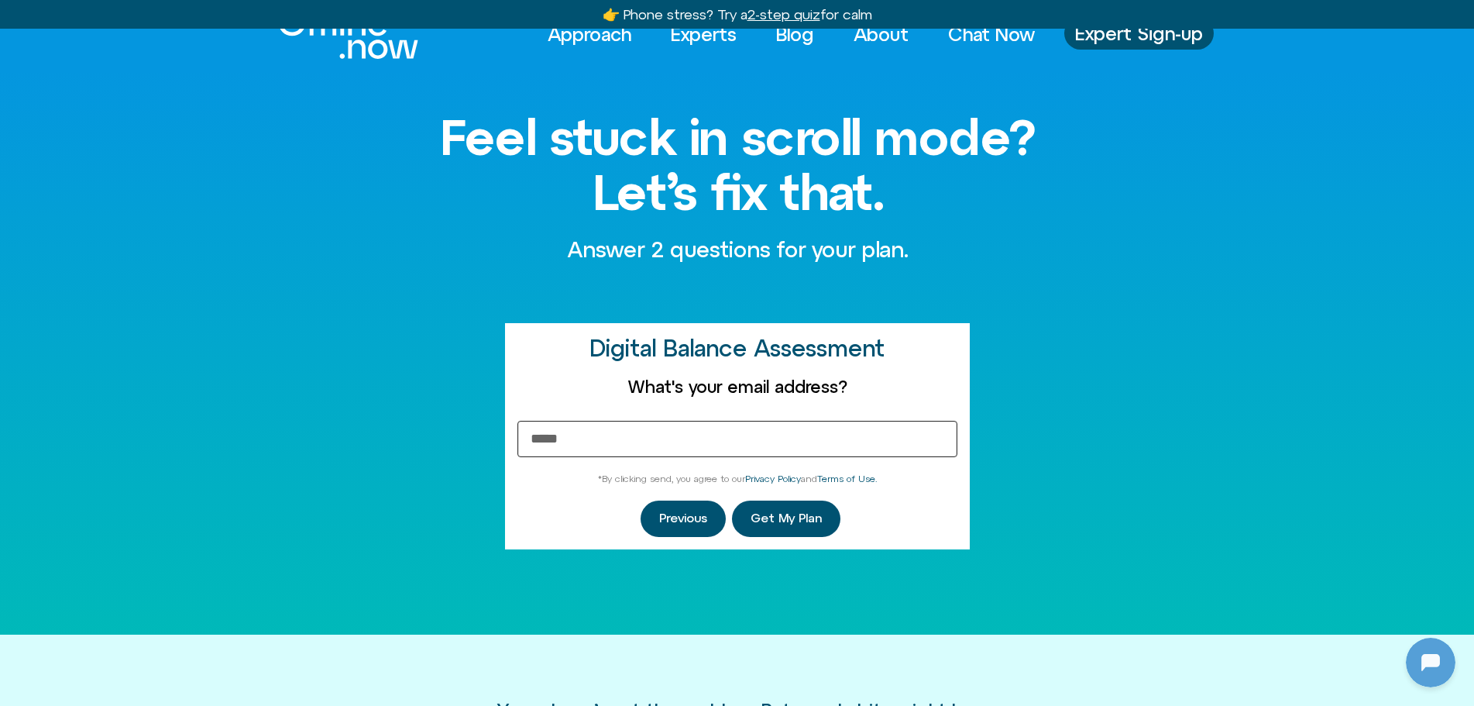
scroll to position [0, 0]
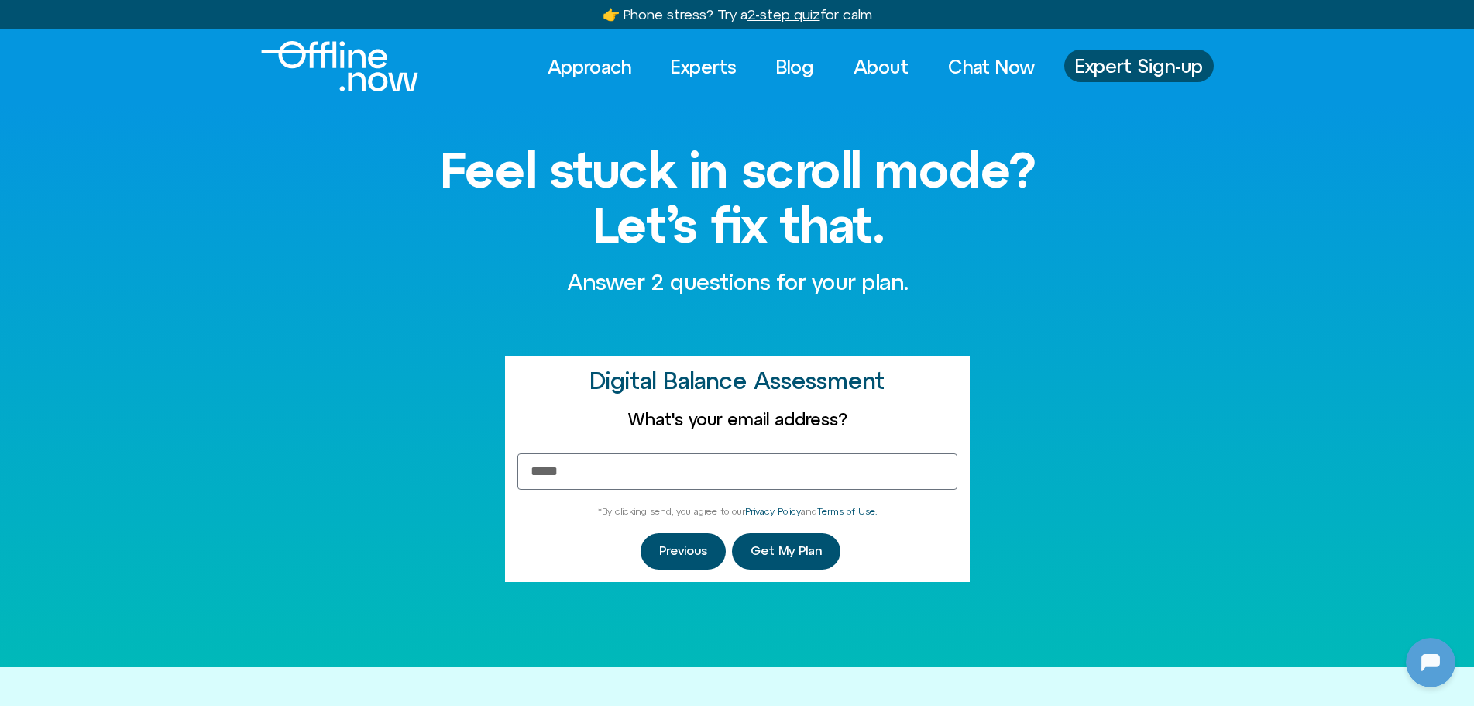
click at [1157, 280] on div "Feel stuck in scroll mode? Let’s fix that. Answer 2 questions for your plan. Di…" at bounding box center [737, 385] width 1474 height 562
click at [346, 65] on img "Logo" at bounding box center [339, 66] width 157 height 50
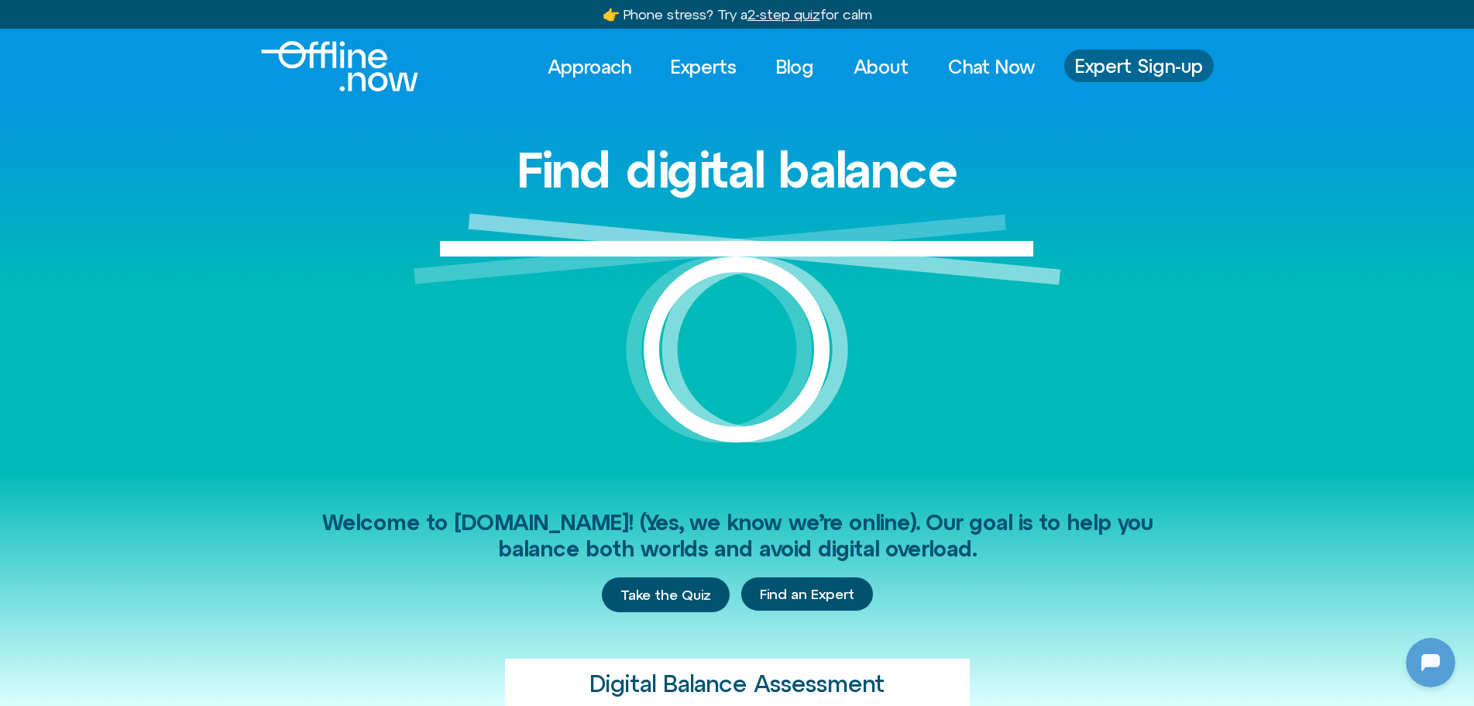
click at [1141, 58] on span "Expert Sign-up" at bounding box center [1139, 66] width 128 height 20
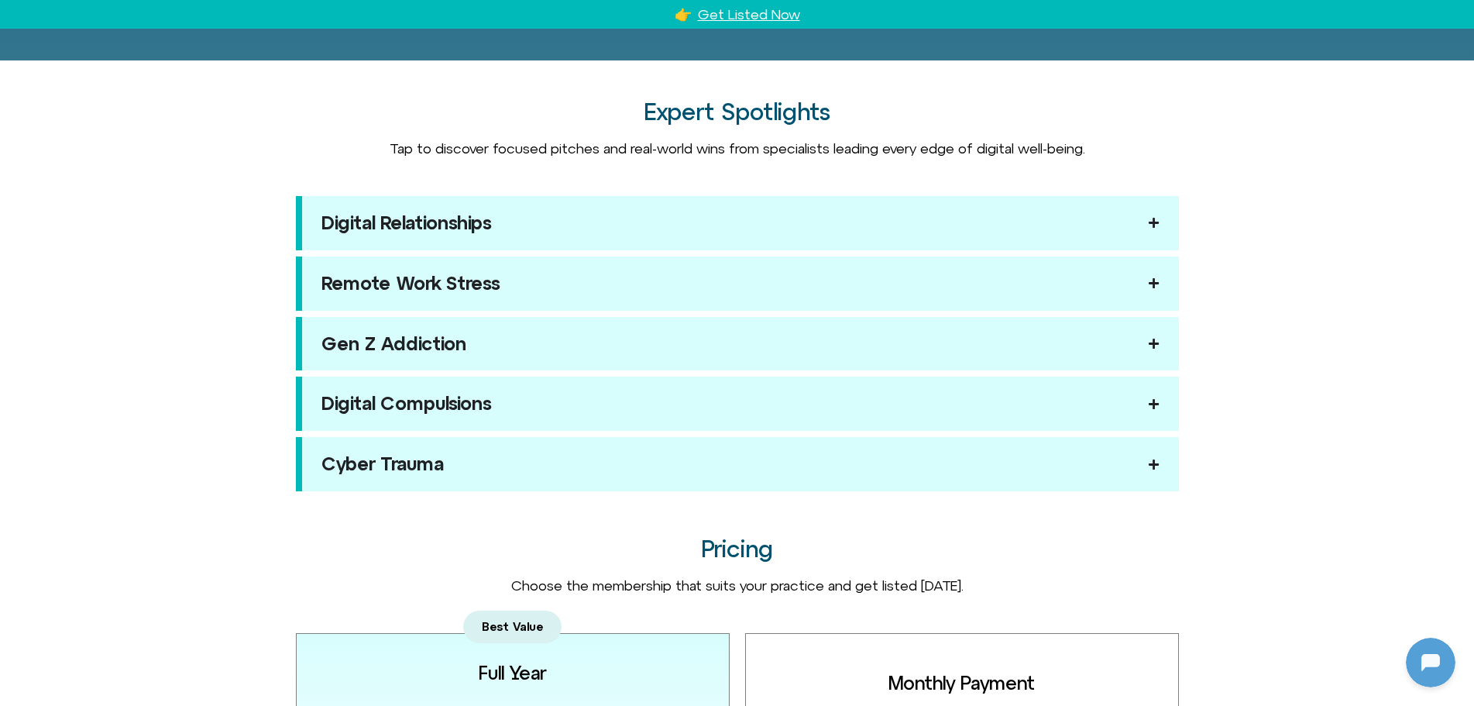
scroll to position [1472, 0]
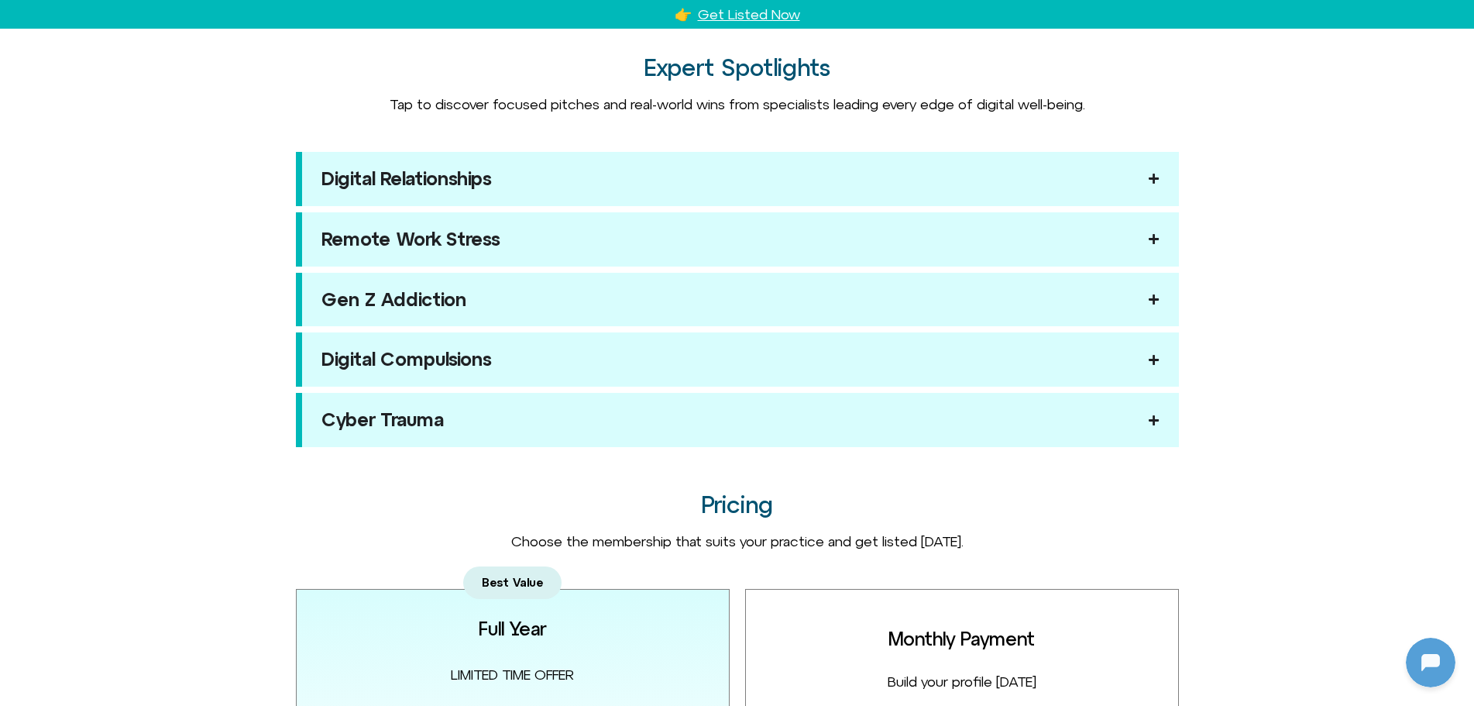
click at [445, 177] on div "Digital Relationships" at bounding box center [406, 178] width 170 height 15
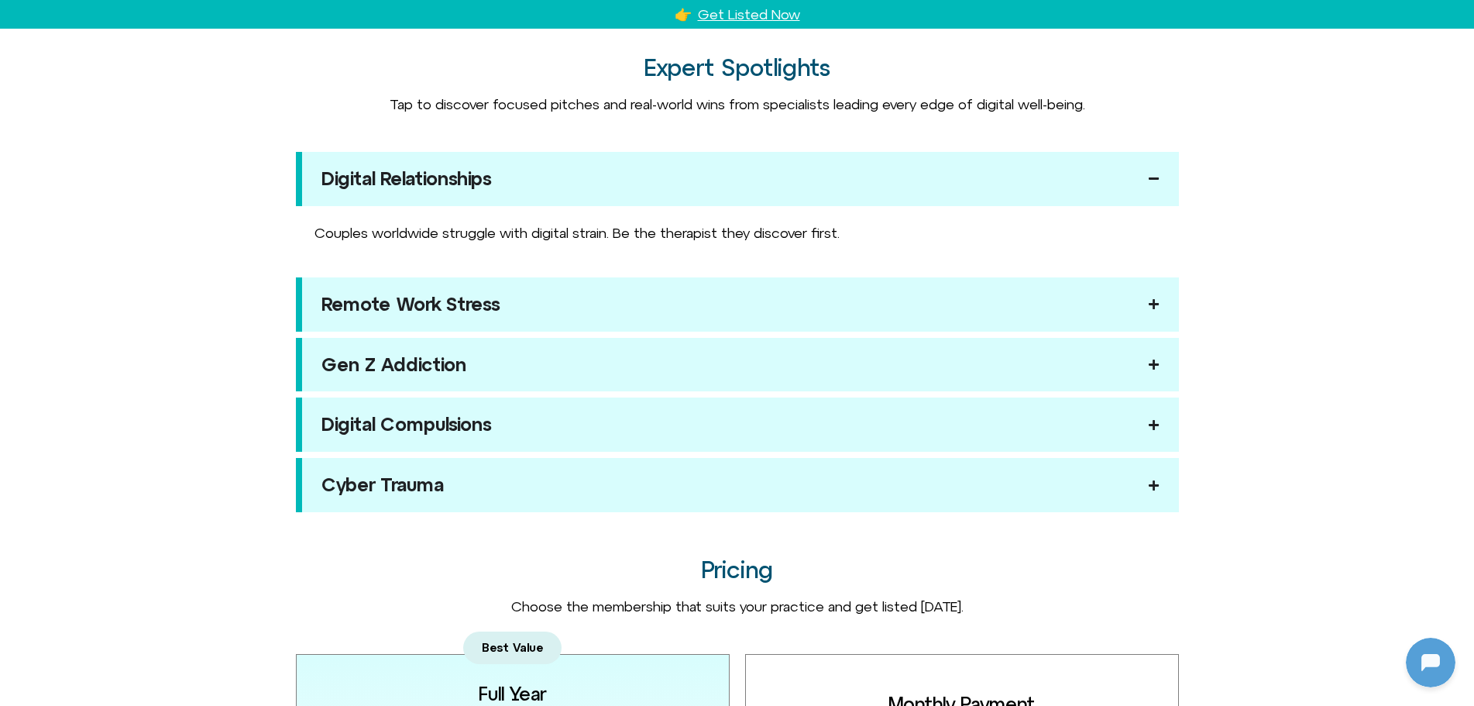
click at [422, 308] on div "Remote Work Stress" at bounding box center [410, 304] width 178 height 15
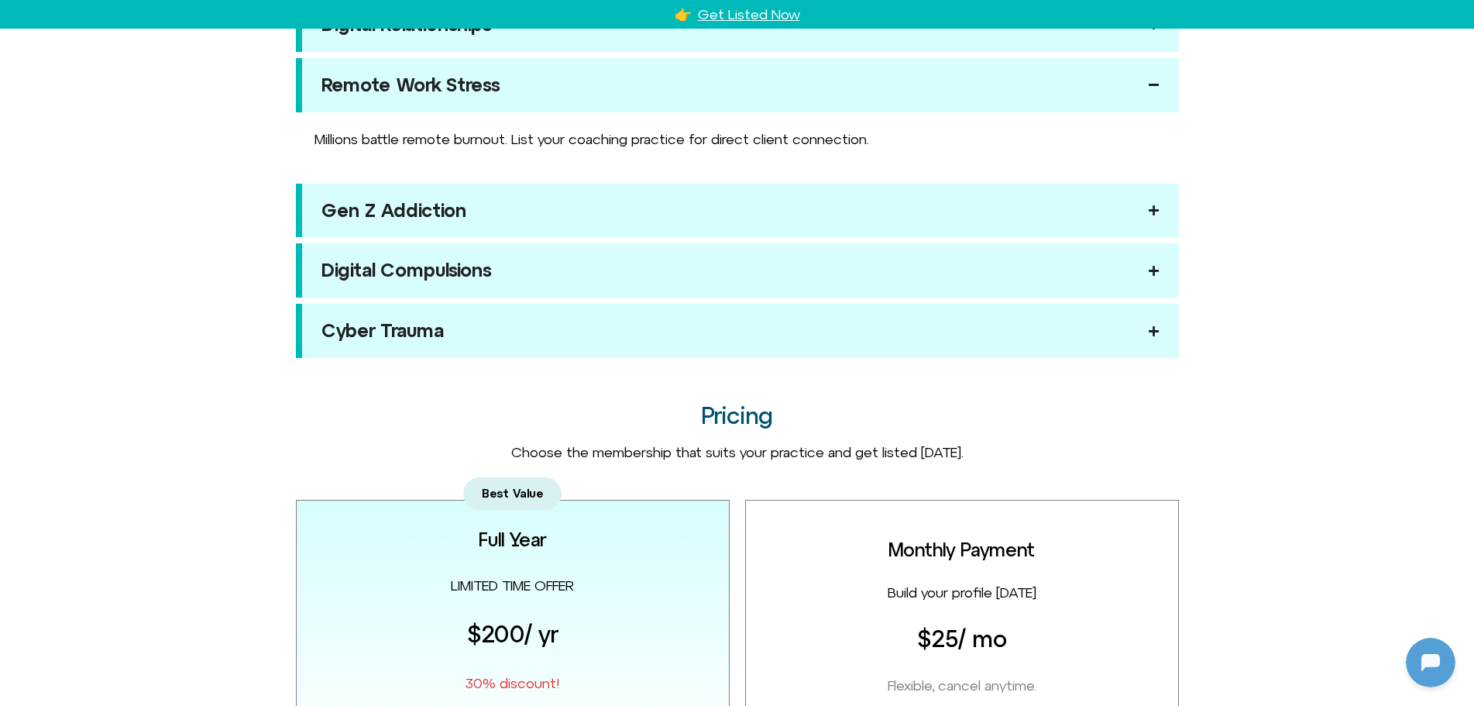
scroll to position [1627, 0]
click at [418, 211] on div "Gen Z Addiction" at bounding box center [393, 209] width 145 height 15
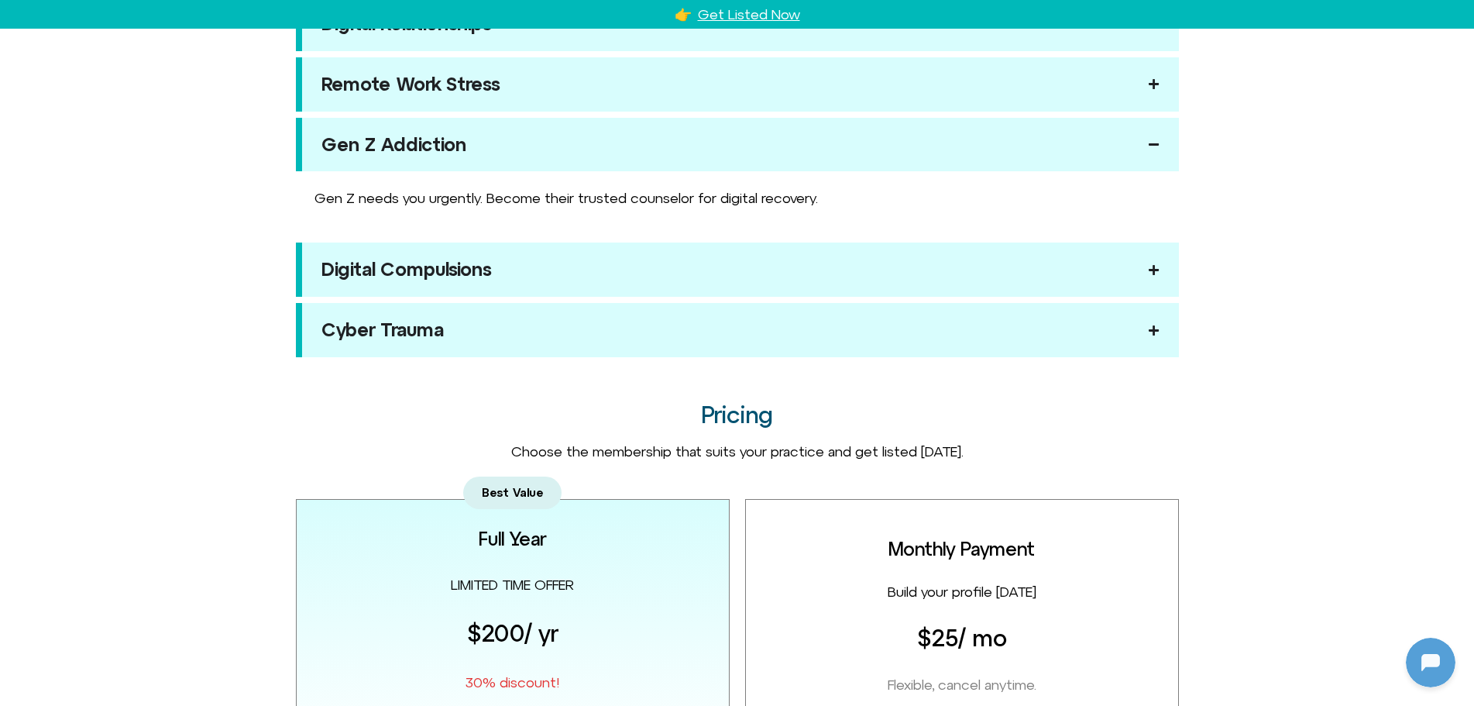
click at [435, 269] on div "Digital Compulsions" at bounding box center [406, 269] width 170 height 15
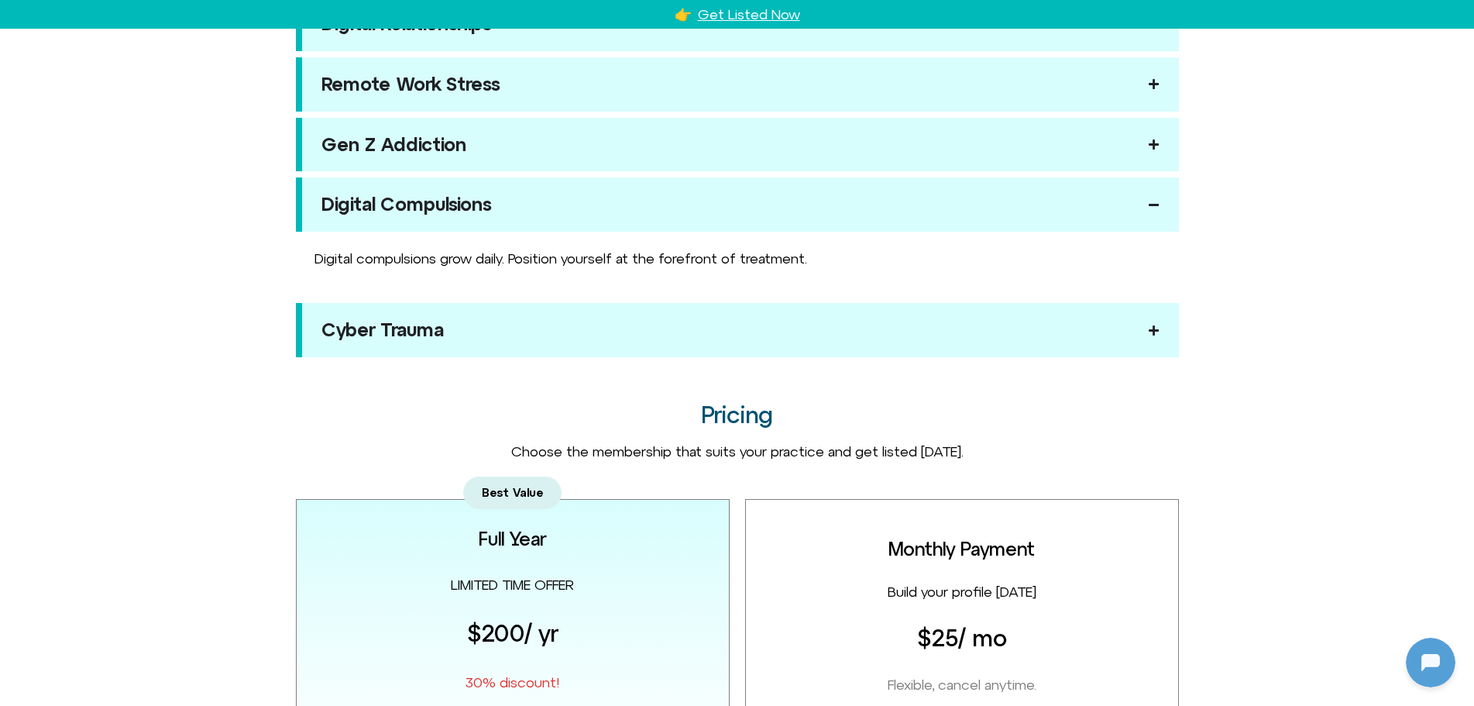
click at [409, 324] on div "Cyber Trauma" at bounding box center [382, 329] width 122 height 15
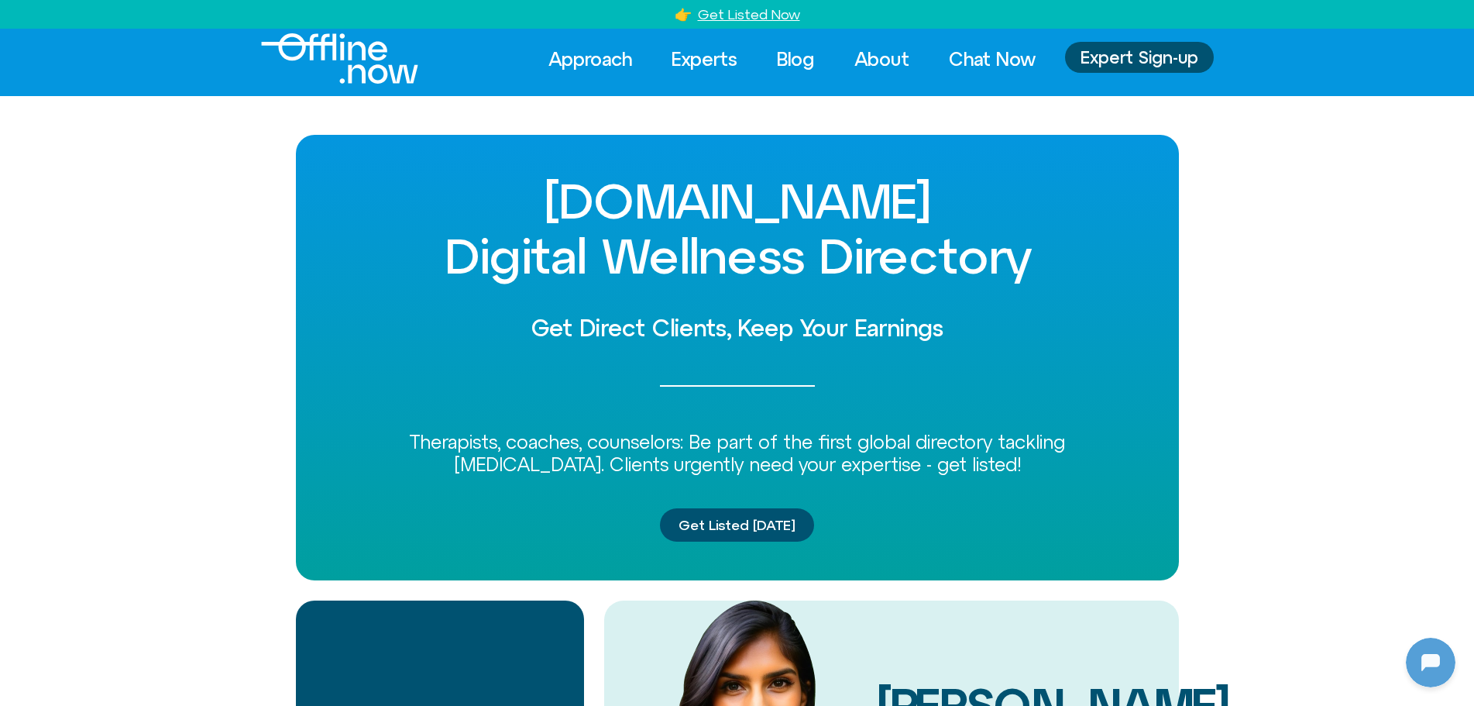
scroll to position [0, 0]
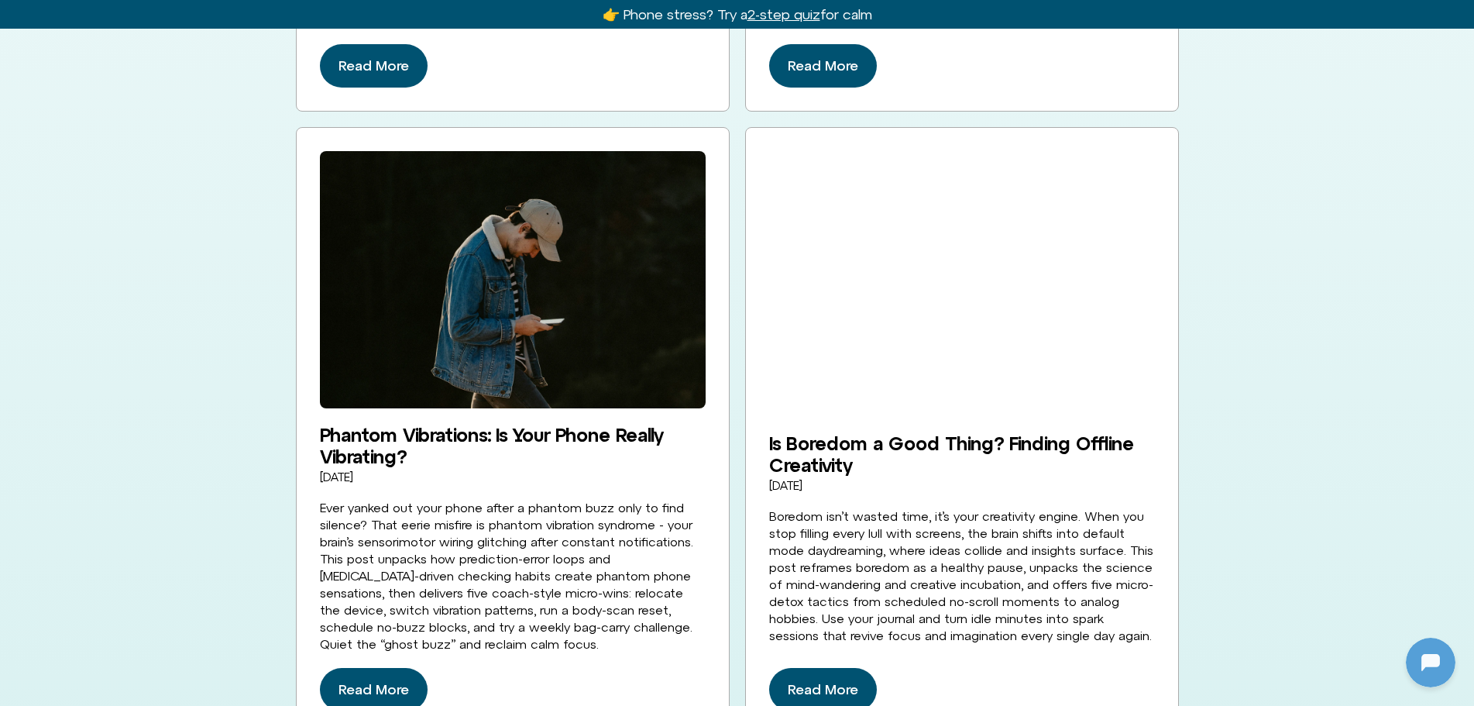
scroll to position [3873, 0]
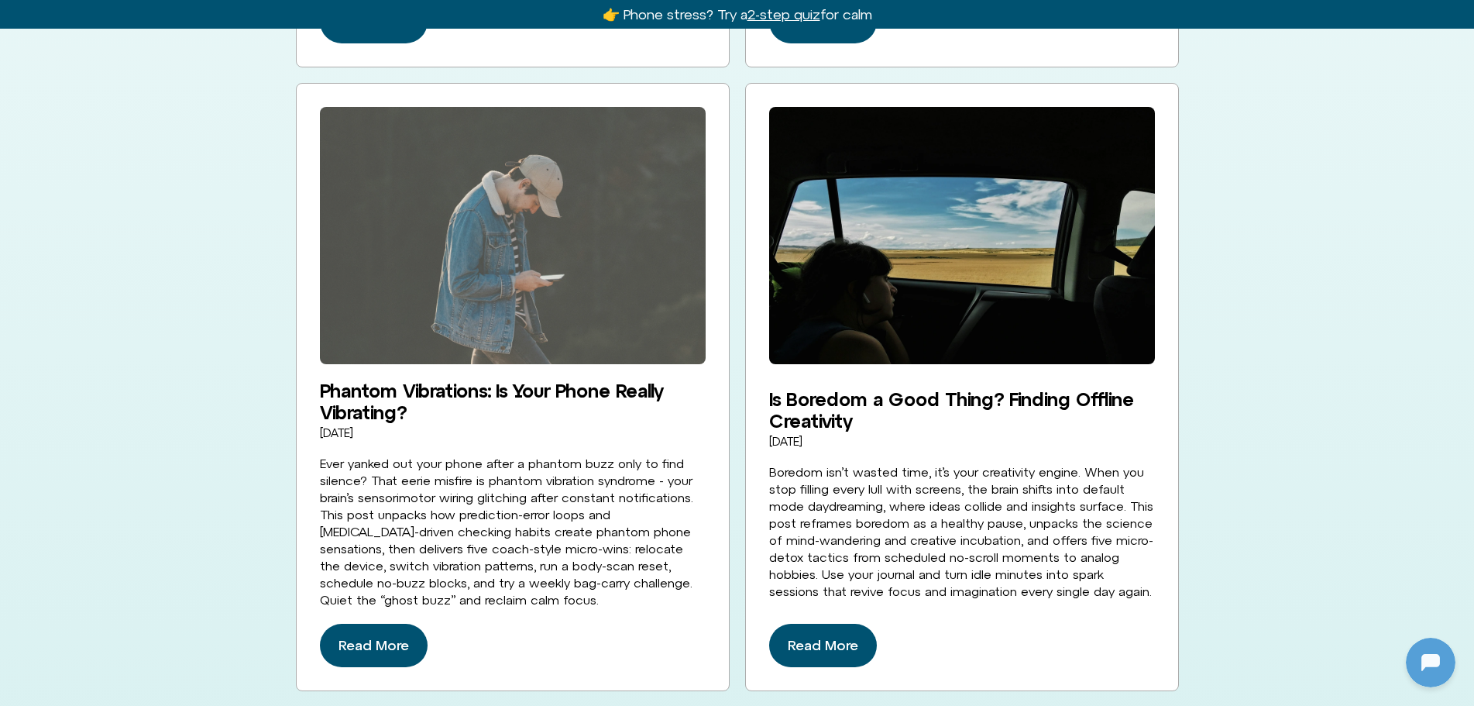
click at [456, 189] on img at bounding box center [513, 235] width 386 height 257
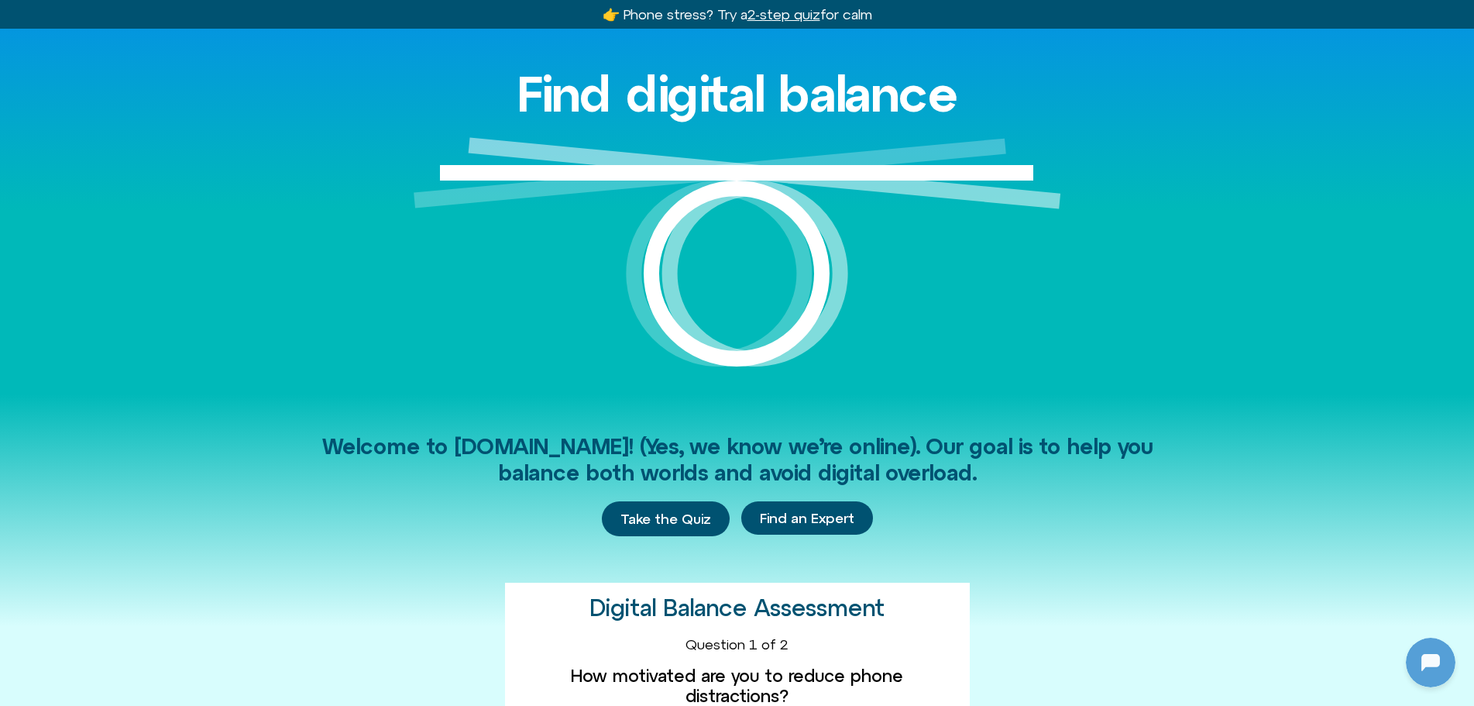
scroll to position [0, 0]
